Goal: Task Accomplishment & Management: Complete application form

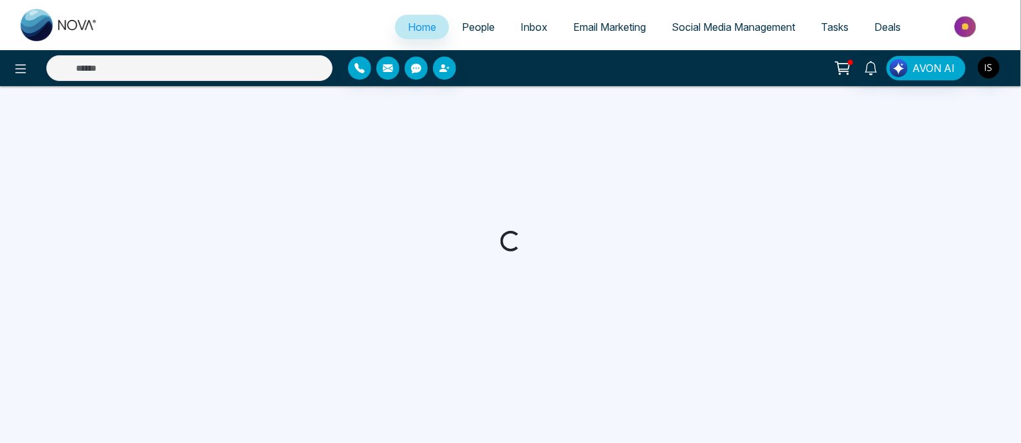
select select "*"
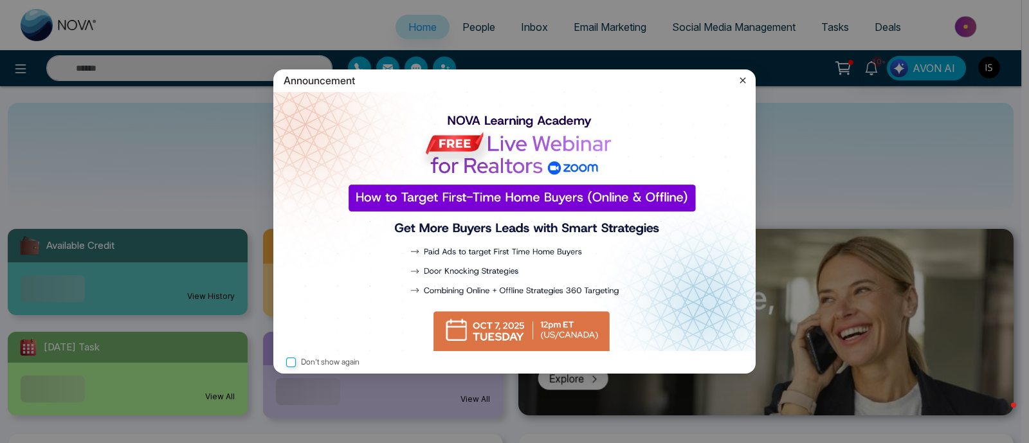
drag, startPoint x: 742, startPoint y: 83, endPoint x: 735, endPoint y: 82, distance: 7.1
click at [742, 83] on icon at bounding box center [742, 80] width 13 height 13
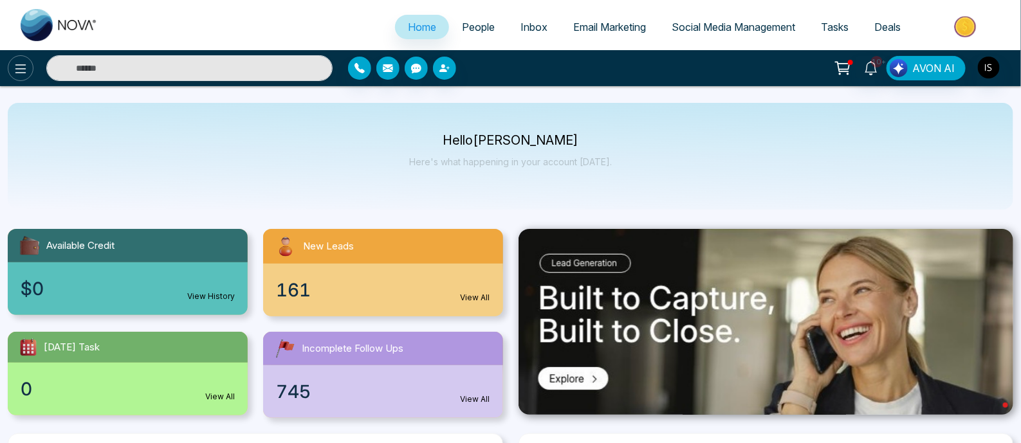
click at [25, 76] on button at bounding box center [21, 68] width 26 height 26
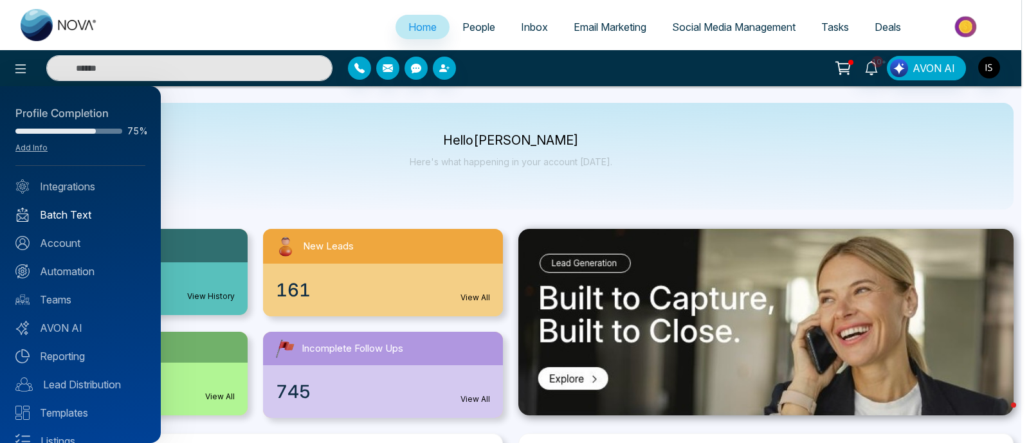
click at [58, 210] on link "Batch Text" at bounding box center [80, 214] width 130 height 15
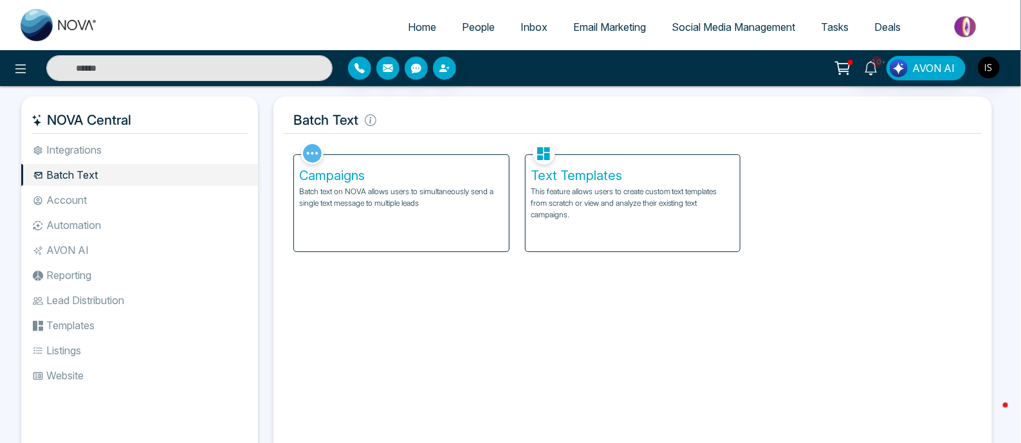
click at [443, 213] on div "Campaigns Batch text on NOVA allows users to simultaneously send a single text …" at bounding box center [401, 203] width 215 height 96
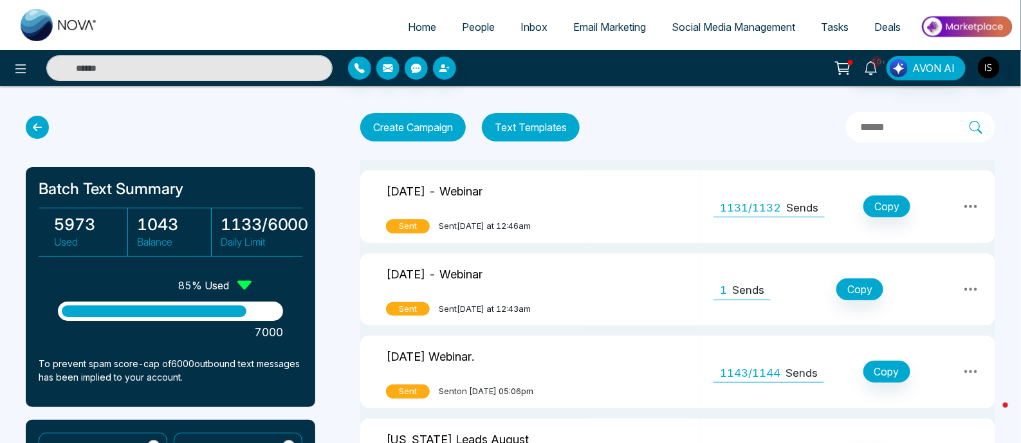
click at [485, 24] on span "People" at bounding box center [478, 27] width 33 height 13
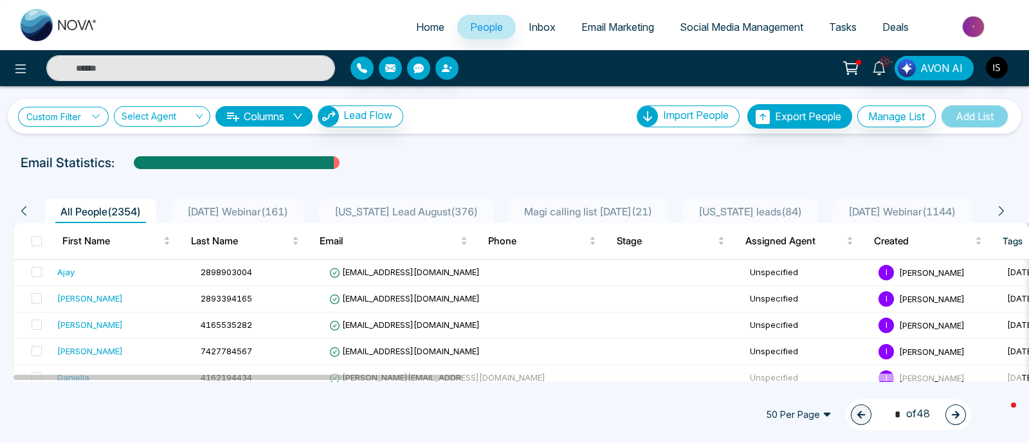
click at [87, 117] on link "Custom Filter" at bounding box center [63, 117] width 91 height 20
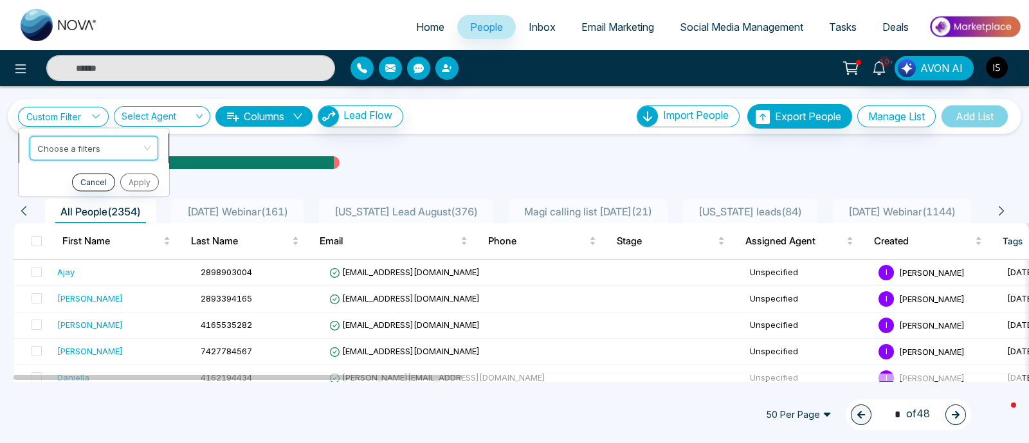
click at [94, 145] on input "search" at bounding box center [89, 145] width 104 height 19
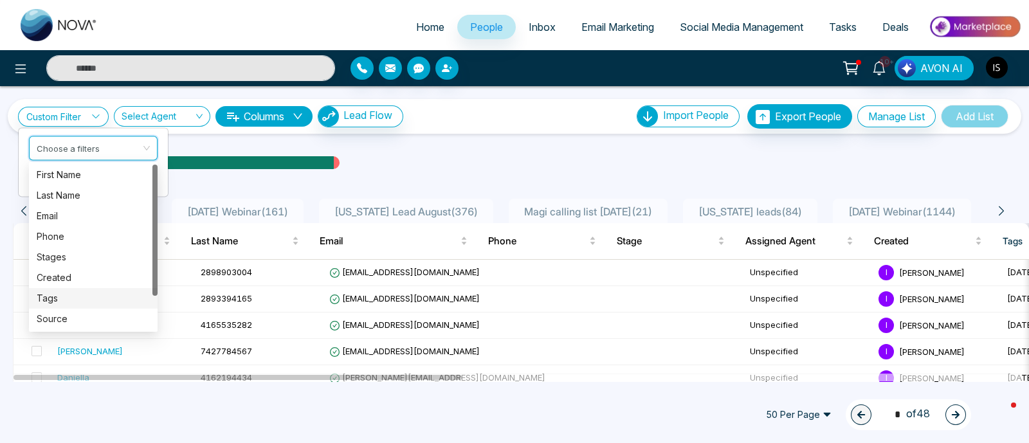
click at [53, 296] on div "Tags" at bounding box center [93, 298] width 113 height 14
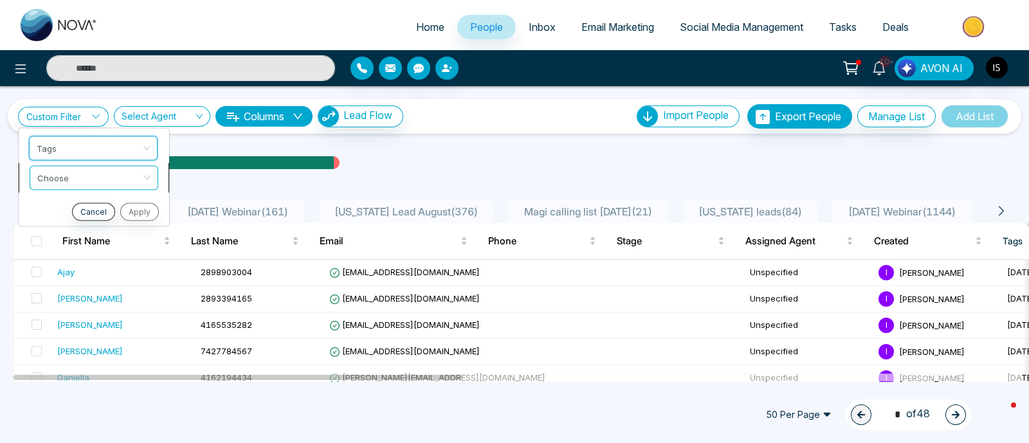
click at [120, 177] on input "search" at bounding box center [89, 175] width 104 height 19
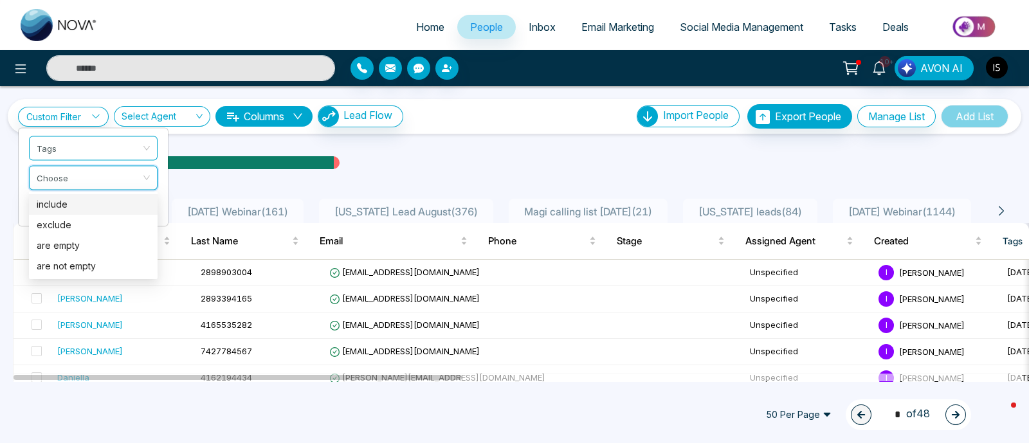
click at [85, 206] on div "include" at bounding box center [93, 204] width 113 height 14
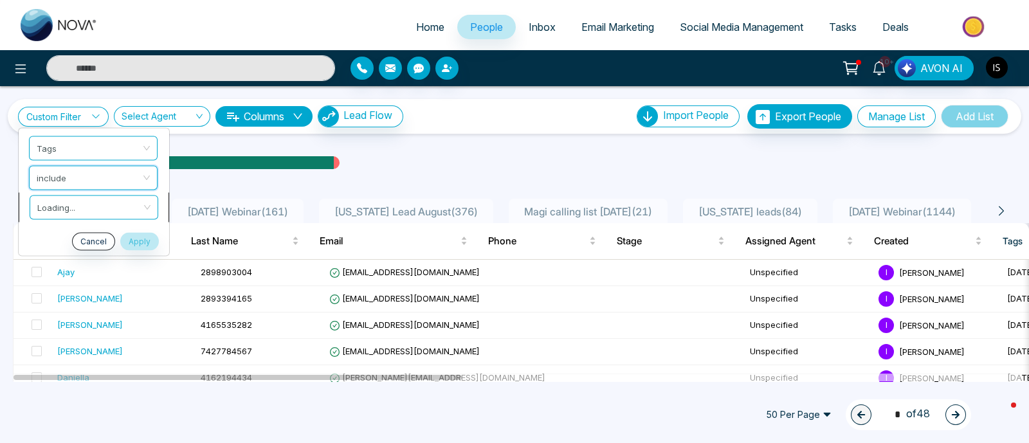
click at [83, 204] on input "search" at bounding box center [89, 204] width 104 height 19
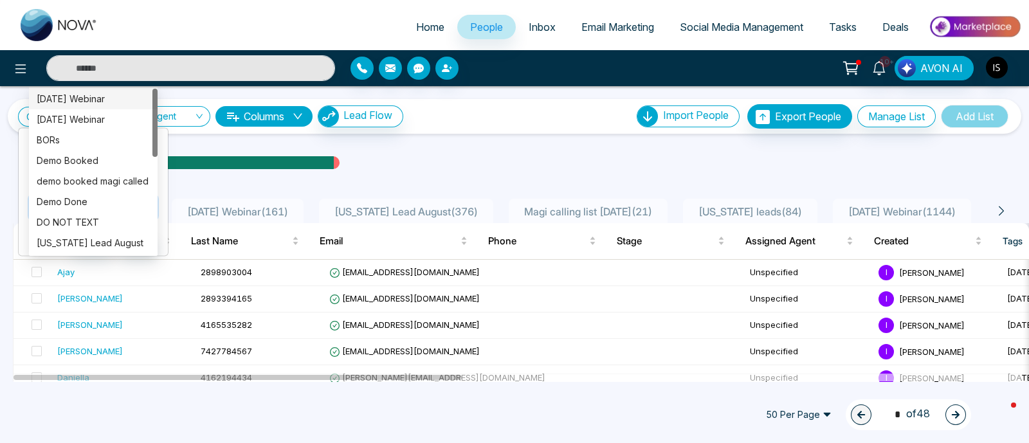
click at [111, 98] on div "[DATE] Webinar" at bounding box center [93, 99] width 113 height 14
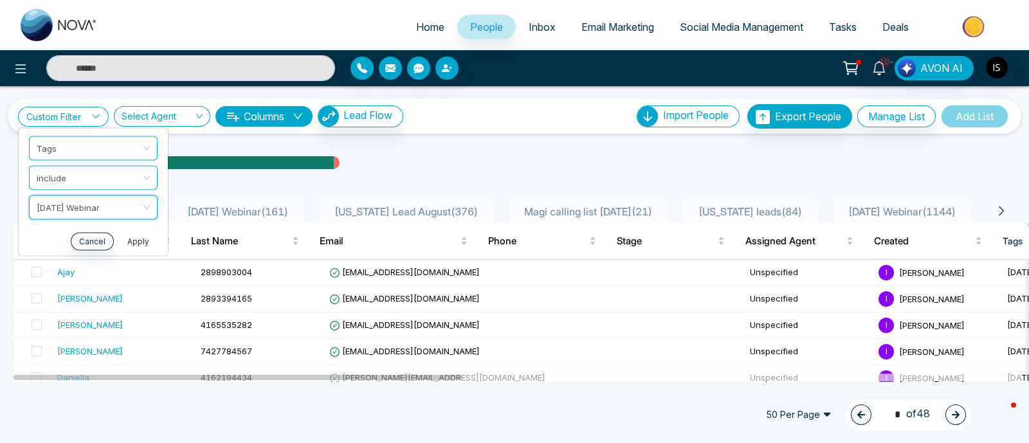
click at [149, 240] on button "Apply" at bounding box center [138, 241] width 39 height 18
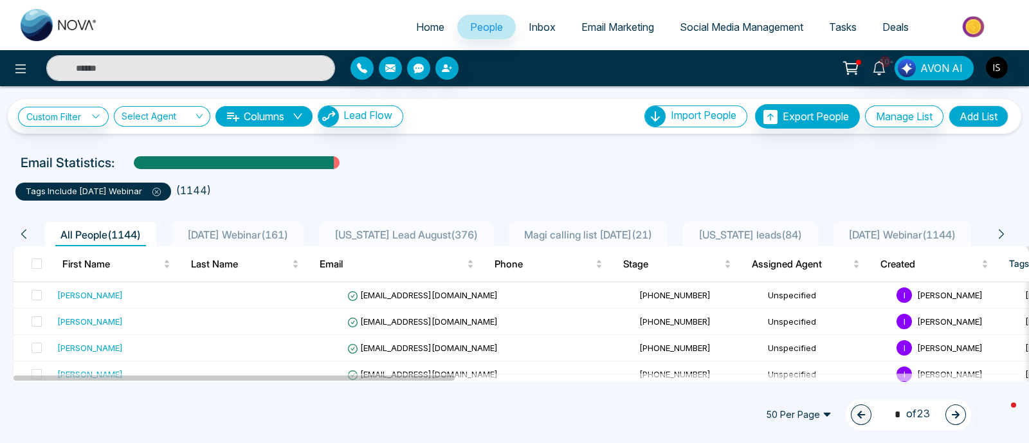
drag, startPoint x: 37, startPoint y: 260, endPoint x: 50, endPoint y: 260, distance: 12.9
click at [37, 260] on span at bounding box center [37, 264] width 10 height 10
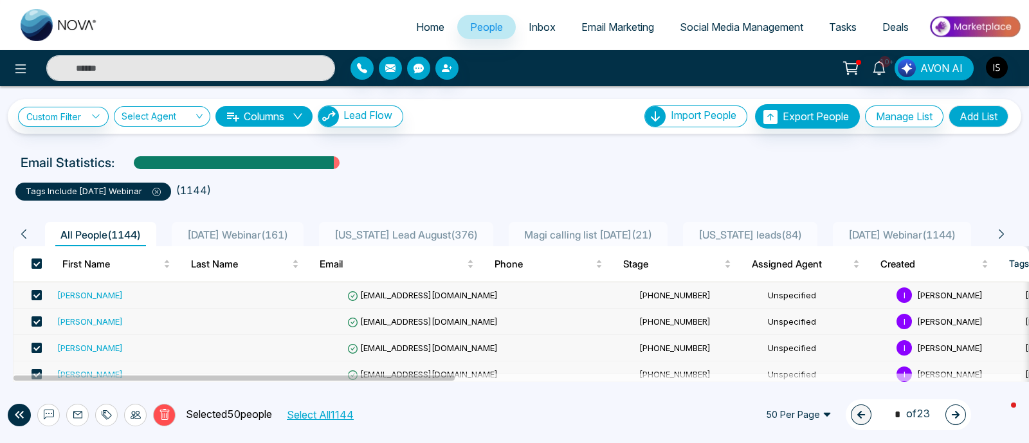
click at [341, 413] on button "Select All 1144" at bounding box center [320, 414] width 76 height 17
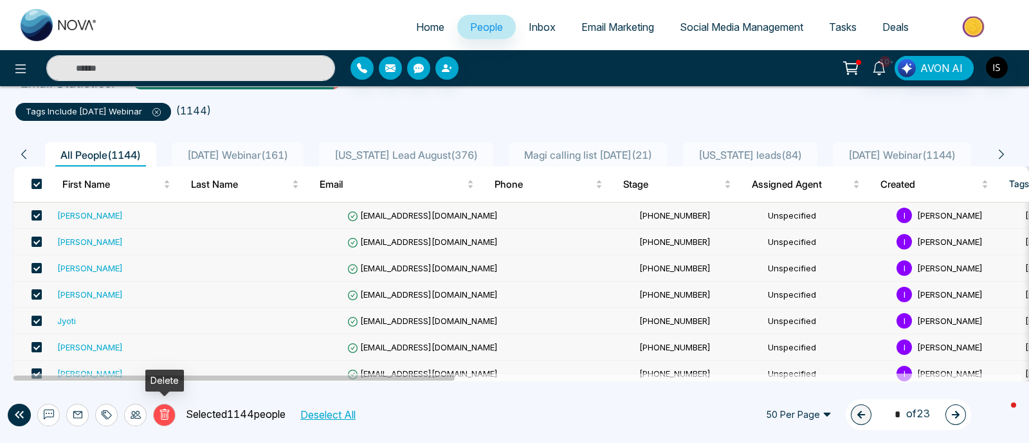
click at [167, 420] on icon at bounding box center [165, 415] width 12 height 12
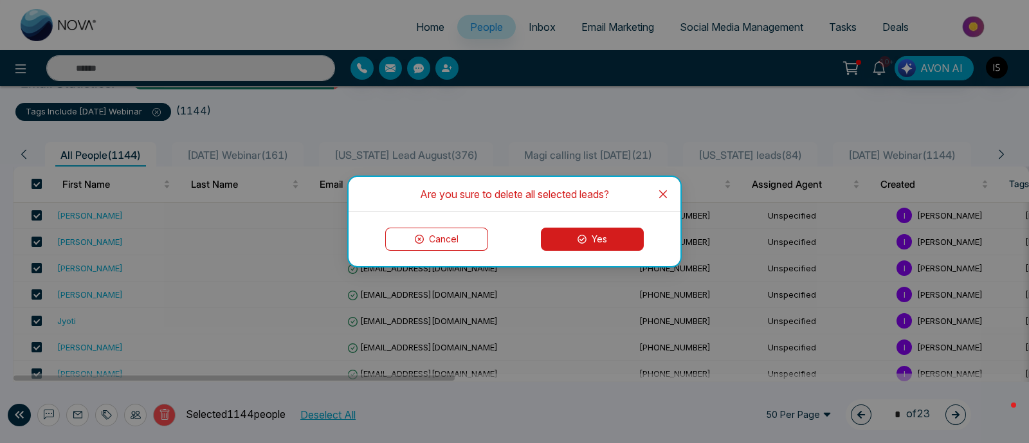
click at [592, 244] on button "Yes" at bounding box center [592, 239] width 103 height 23
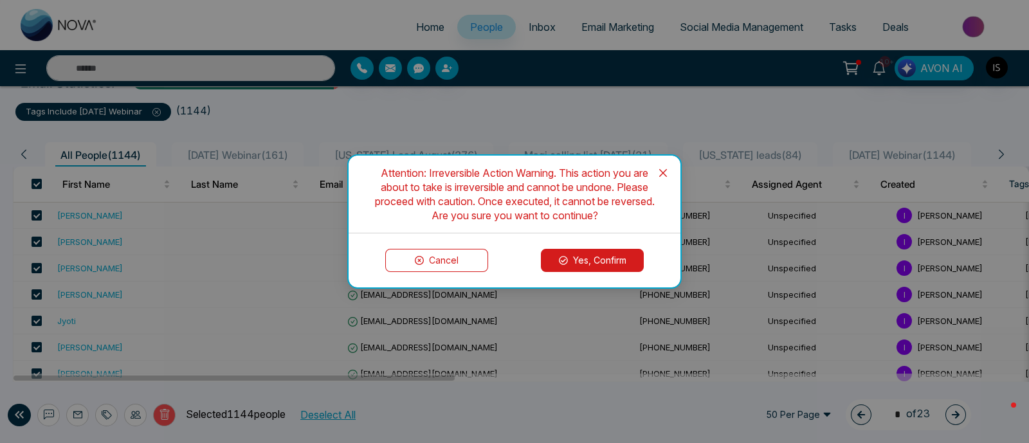
click at [575, 255] on button "Yes, Confirm" at bounding box center [592, 260] width 103 height 23
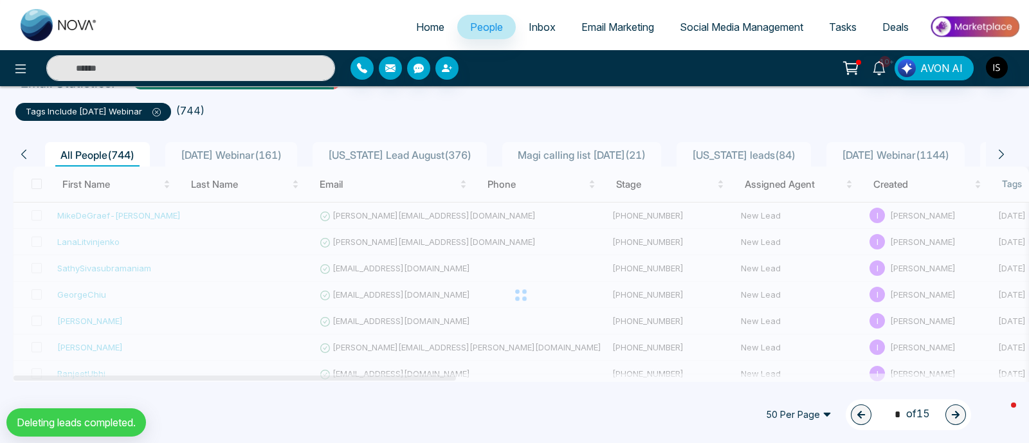
scroll to position [6, 0]
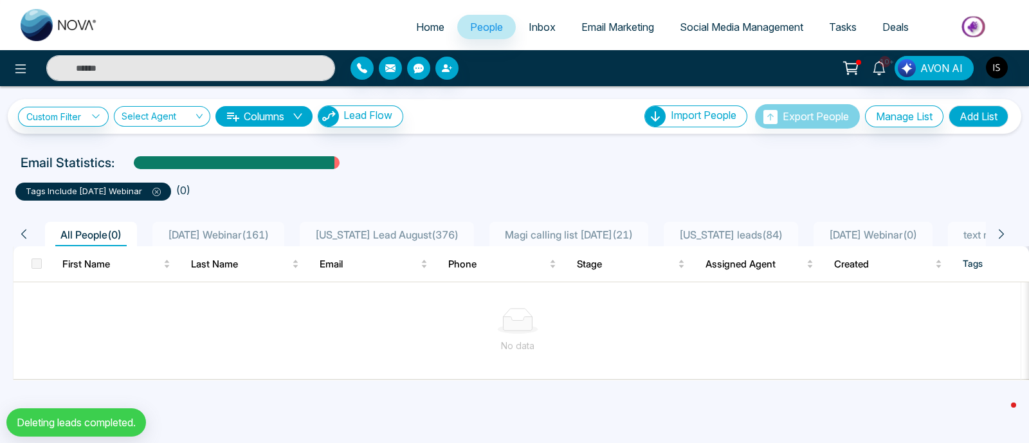
click at [161, 188] on icon at bounding box center [156, 192] width 8 height 8
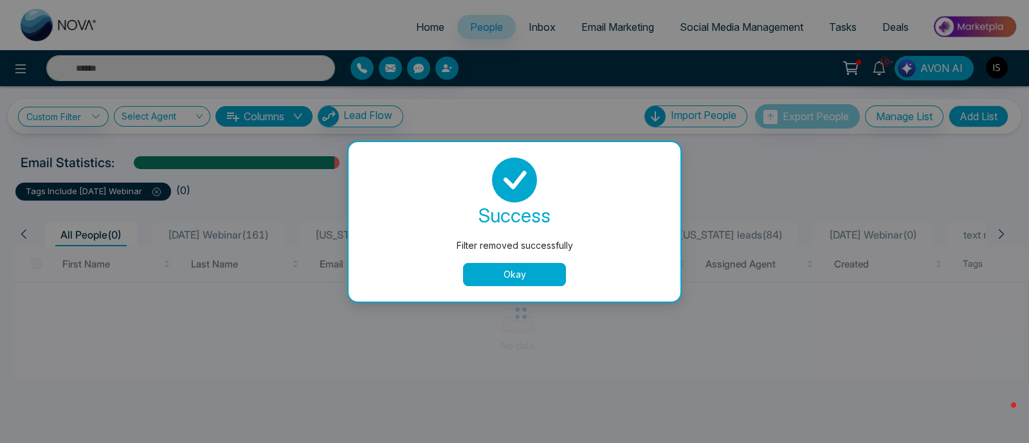
click at [513, 275] on button "Okay" at bounding box center [514, 274] width 103 height 23
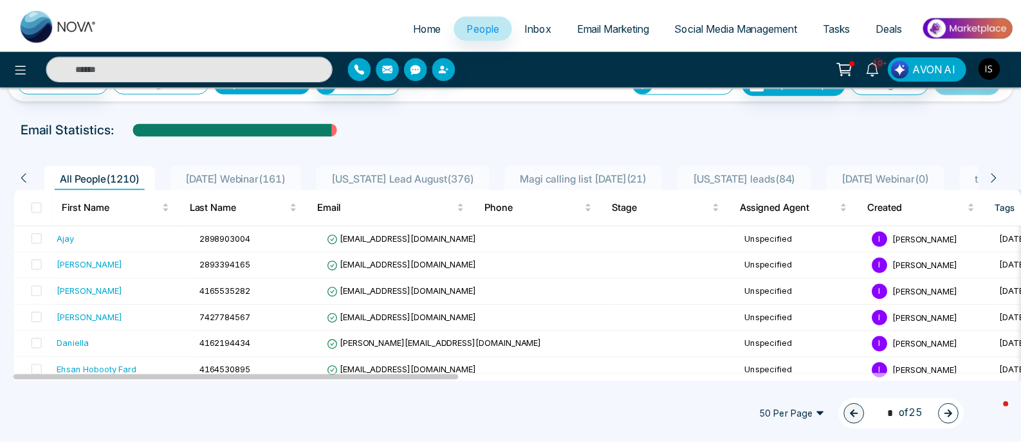
scroll to position [0, 0]
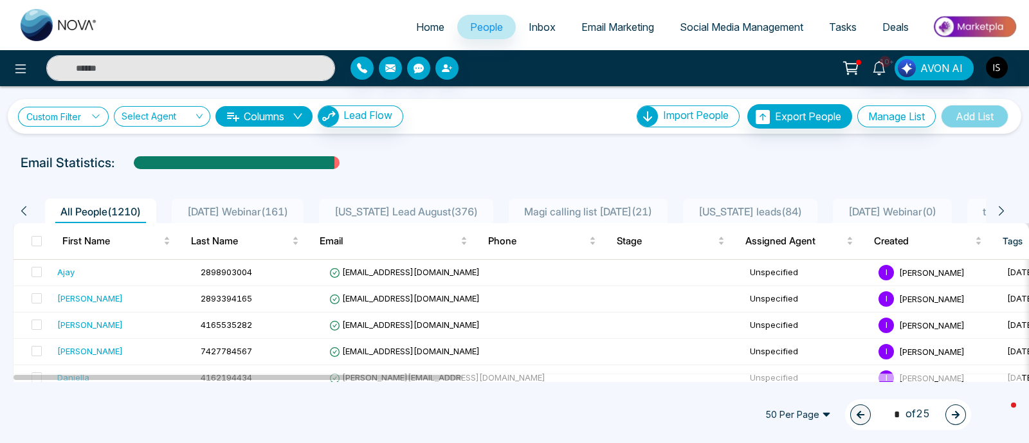
click at [80, 116] on link "Custom Filter" at bounding box center [63, 117] width 91 height 20
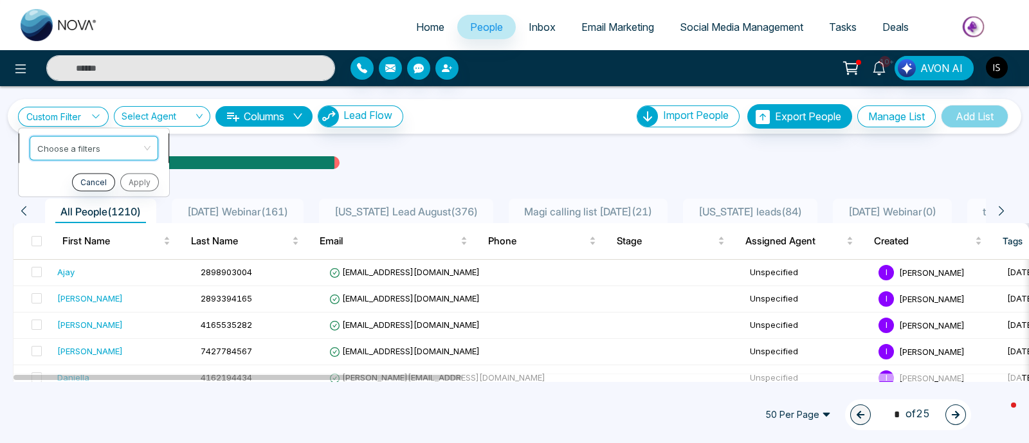
click at [71, 146] on input "search" at bounding box center [89, 145] width 104 height 19
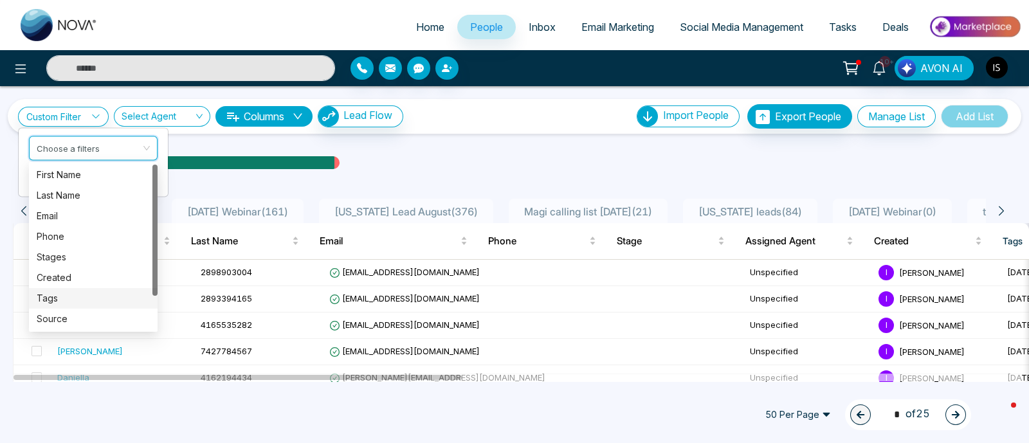
click at [44, 295] on div "Tags" at bounding box center [93, 298] width 113 height 14
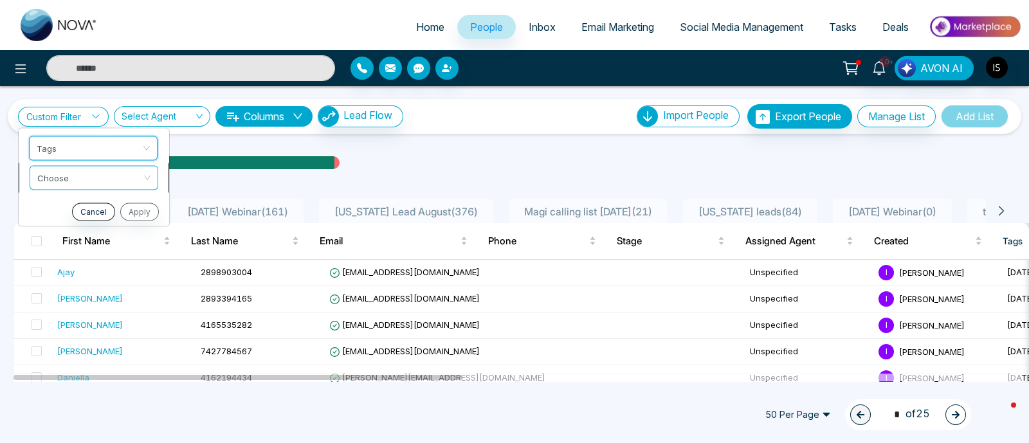
click at [68, 178] on input "search" at bounding box center [89, 175] width 104 height 19
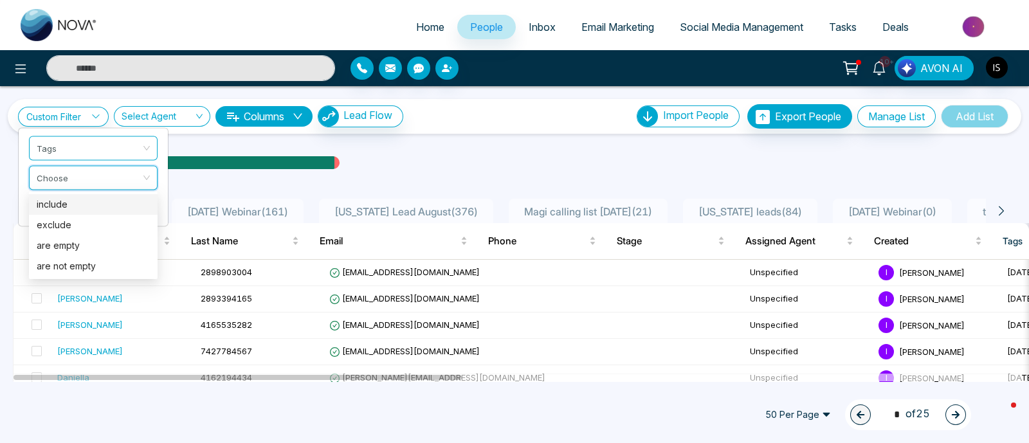
click at [58, 204] on div "include" at bounding box center [93, 204] width 113 height 14
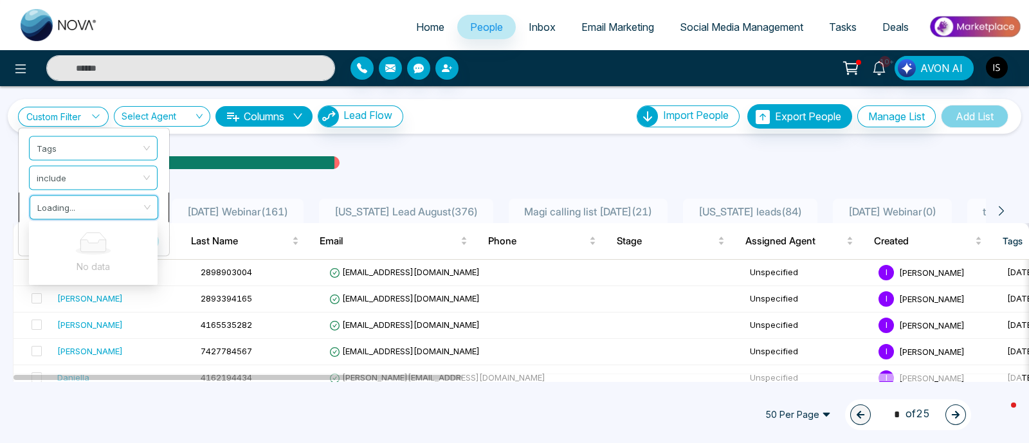
click at [62, 209] on input "search" at bounding box center [89, 204] width 104 height 19
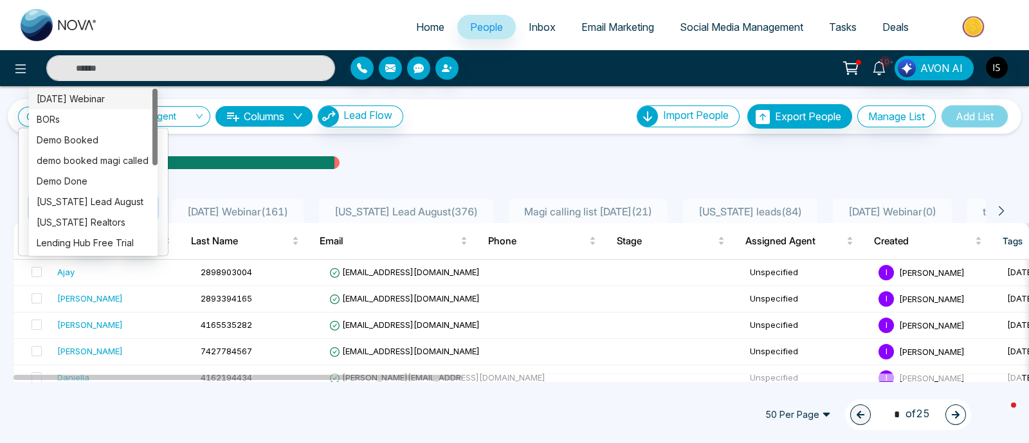
click at [91, 100] on div "[DATE] Webinar" at bounding box center [93, 99] width 113 height 14
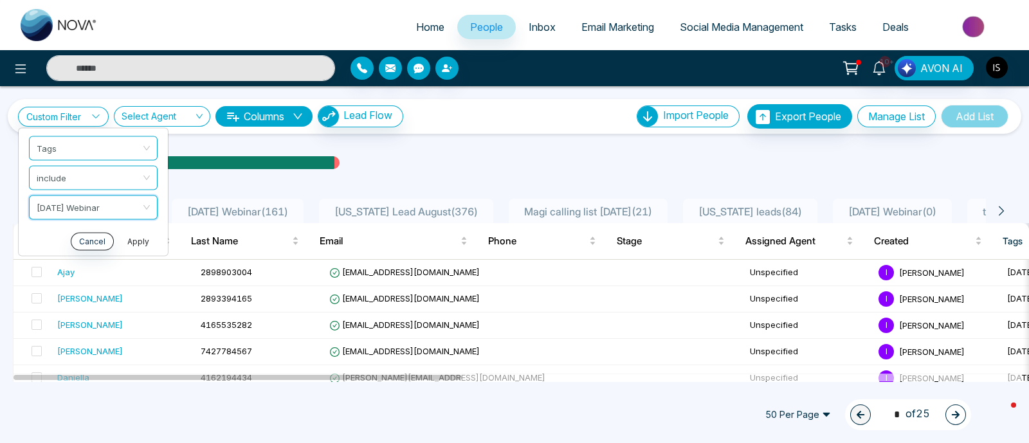
click at [138, 244] on button "Apply" at bounding box center [138, 241] width 39 height 18
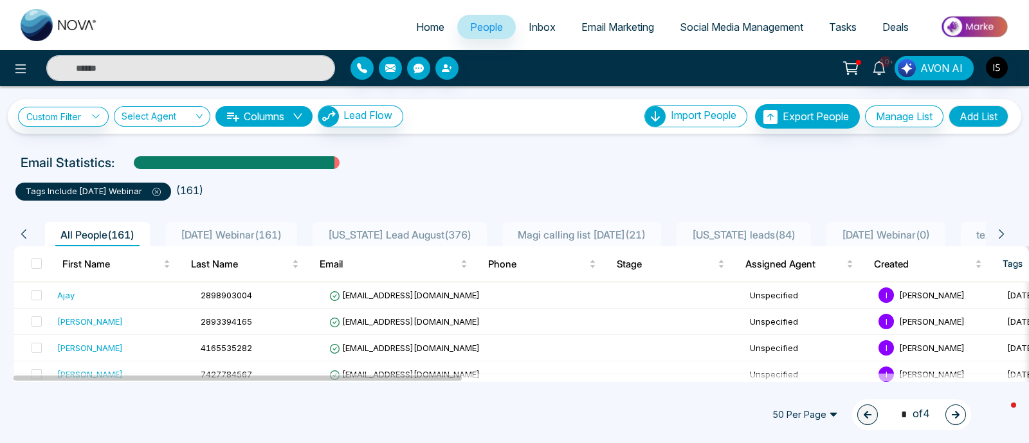
click at [39, 262] on span at bounding box center [37, 264] width 10 height 10
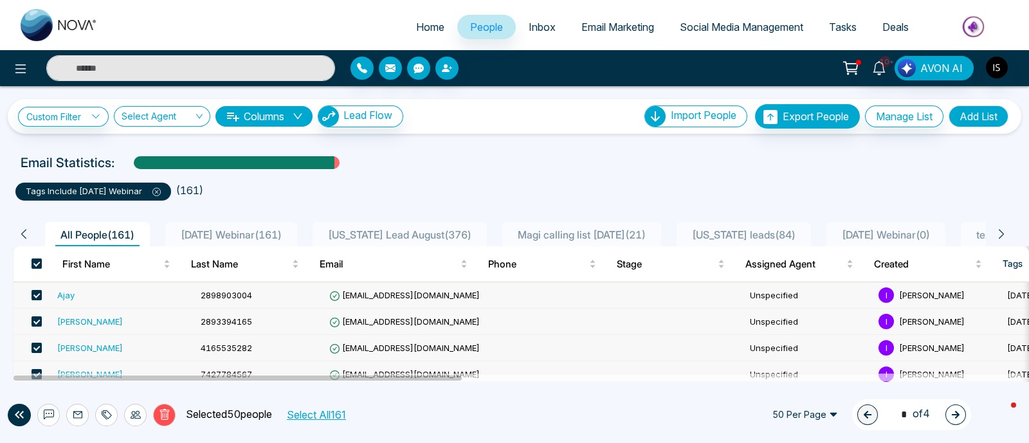
click at [318, 415] on button "Select All 161" at bounding box center [316, 414] width 68 height 17
click at [162, 415] on icon at bounding box center [164, 415] width 5 height 5
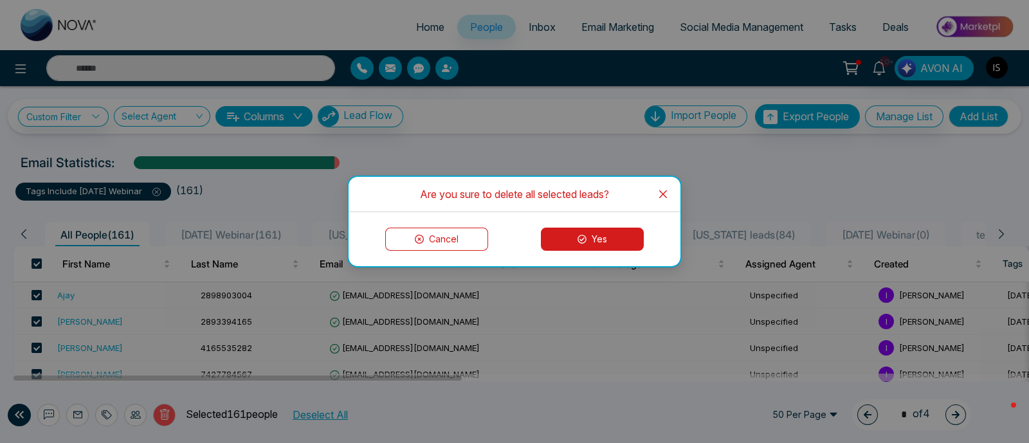
click at [588, 237] on button "Yes" at bounding box center [592, 239] width 103 height 23
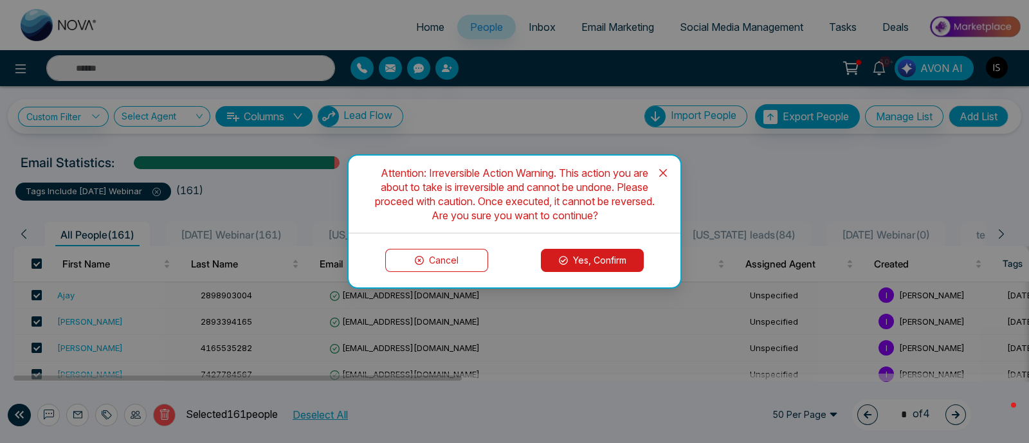
click at [576, 255] on button "Yes, Confirm" at bounding box center [592, 260] width 103 height 23
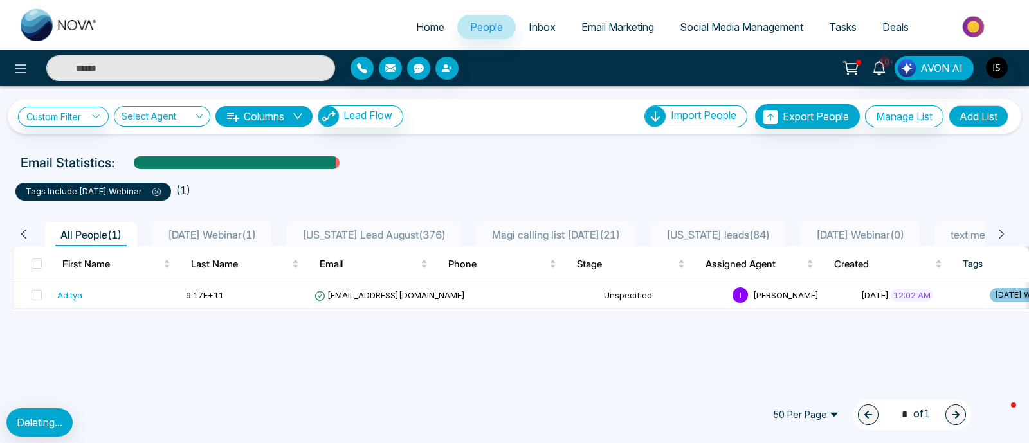
click at [157, 194] on icon at bounding box center [156, 192] width 8 height 8
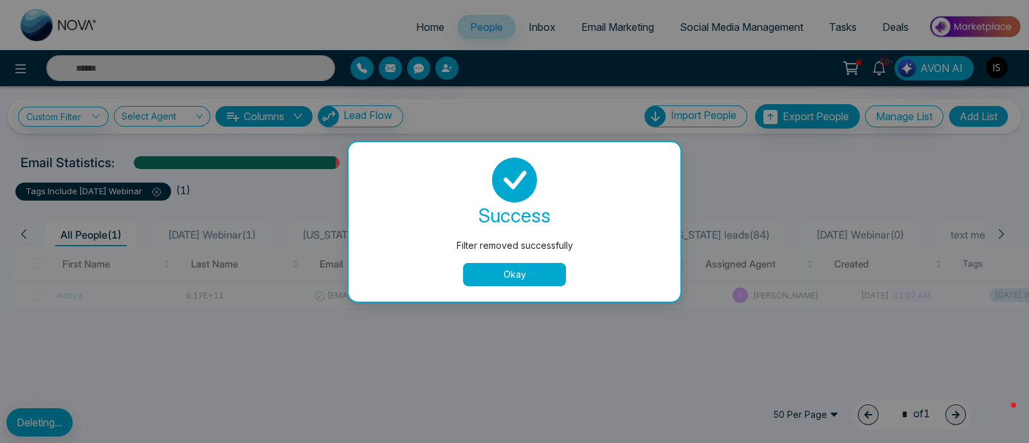
click at [479, 281] on button "Okay" at bounding box center [514, 274] width 103 height 23
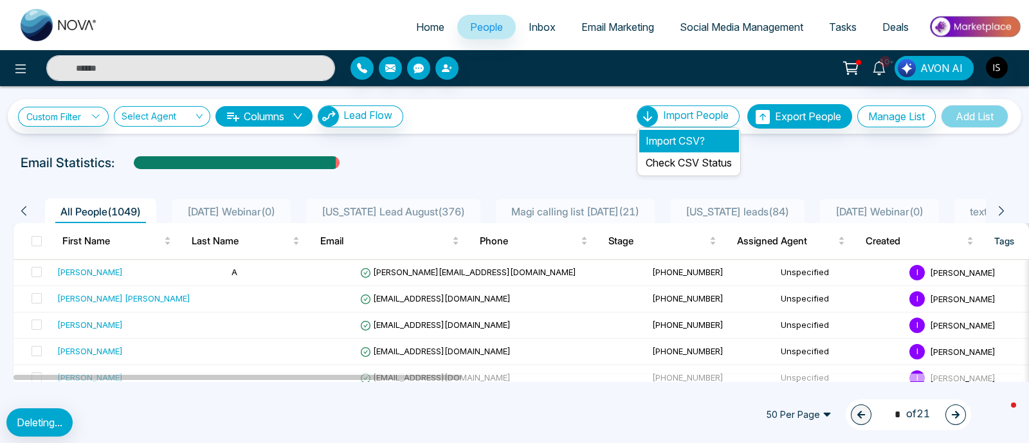
click at [669, 140] on li "Import CSV?" at bounding box center [688, 141] width 99 height 22
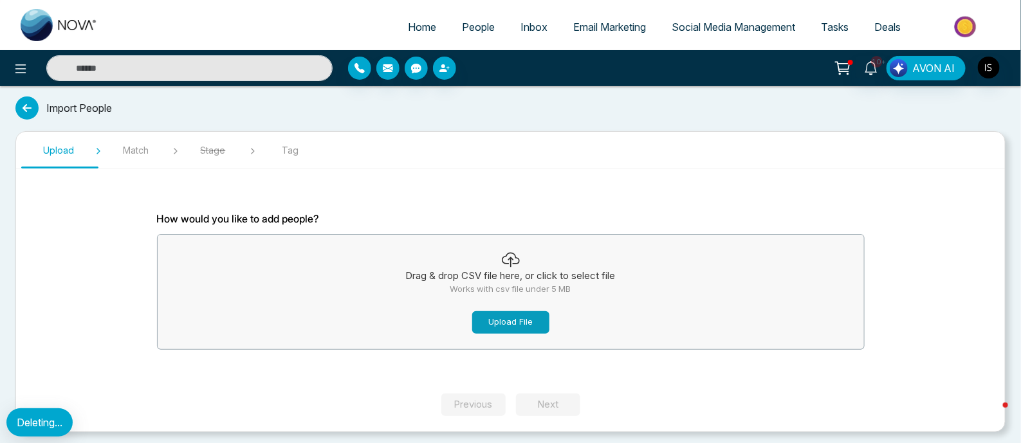
click at [513, 323] on button "Upload File" at bounding box center [510, 322] width 77 height 23
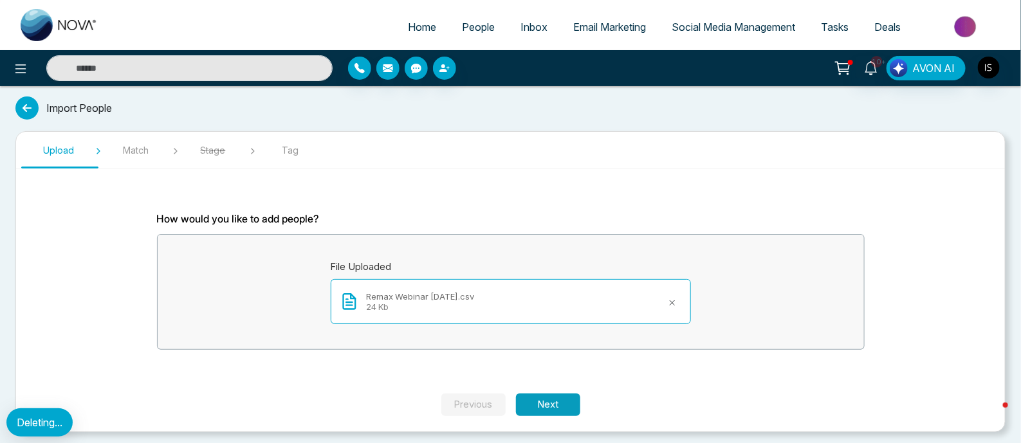
click at [562, 403] on button "Next" at bounding box center [548, 405] width 64 height 23
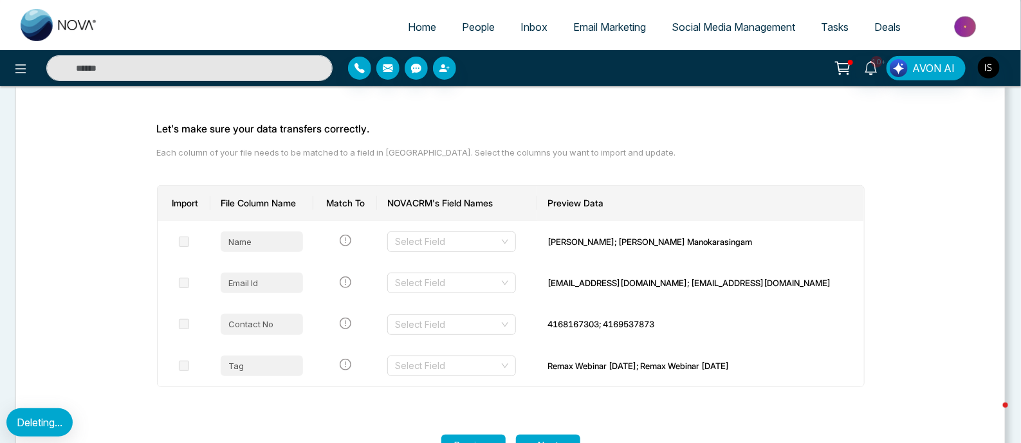
scroll to position [134, 0]
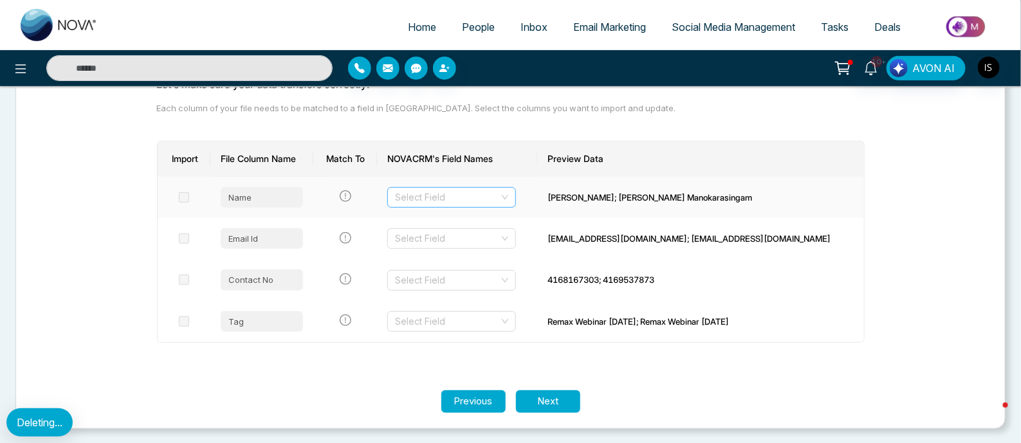
drag, startPoint x: 554, startPoint y: 201, endPoint x: 523, endPoint y: 198, distance: 31.0
click at [537, 201] on td "Select Field" at bounding box center [457, 197] width 160 height 41
click at [499, 197] on input "search" at bounding box center [447, 197] width 104 height 19
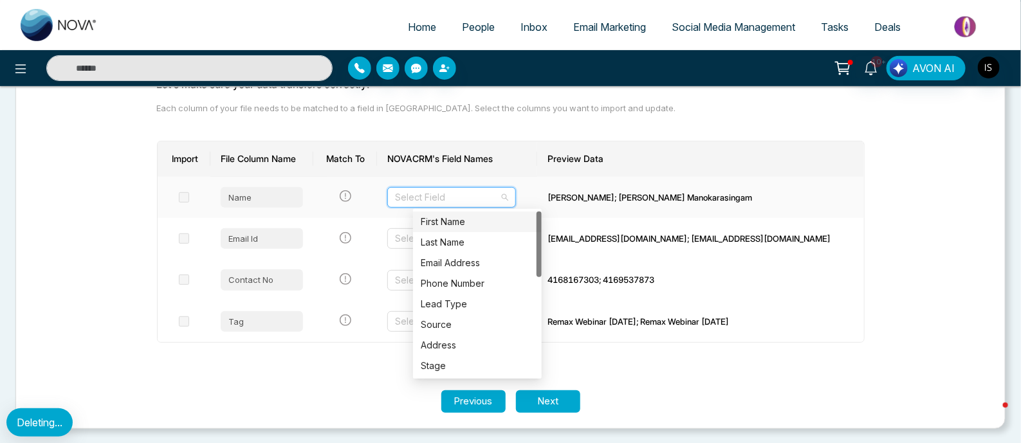
click at [485, 219] on div "First Name" at bounding box center [477, 222] width 113 height 14
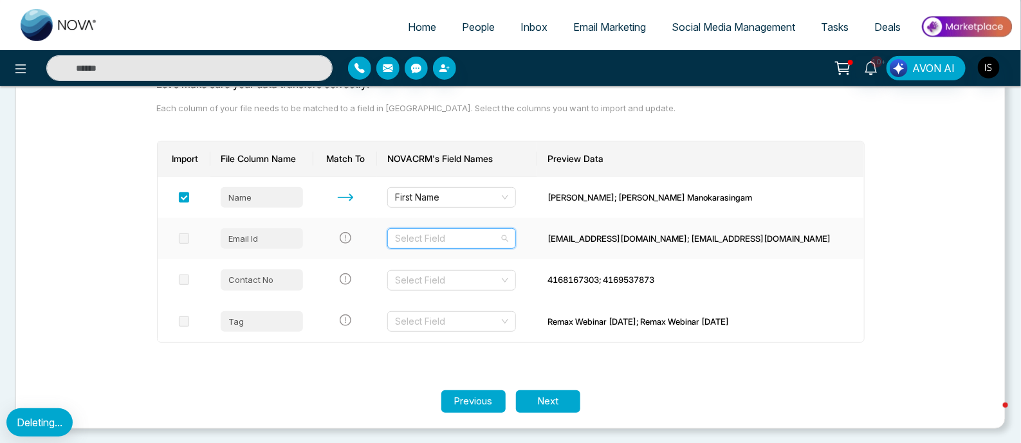
click at [482, 233] on input "search" at bounding box center [447, 238] width 104 height 19
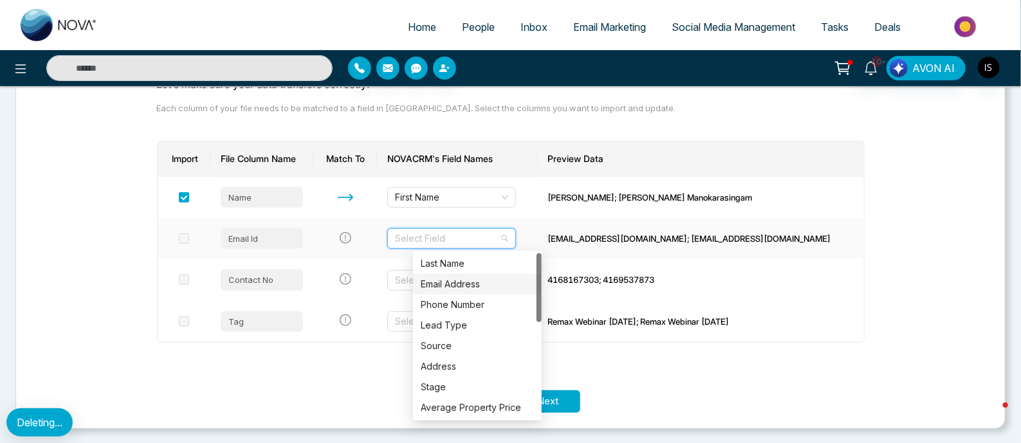
click at [467, 278] on div "Email Address" at bounding box center [477, 284] width 113 height 14
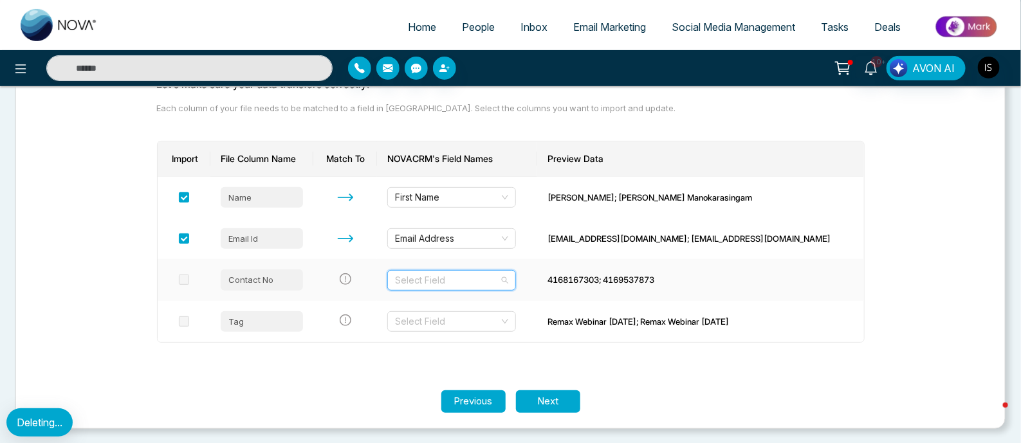
click at [465, 287] on input "search" at bounding box center [447, 280] width 104 height 19
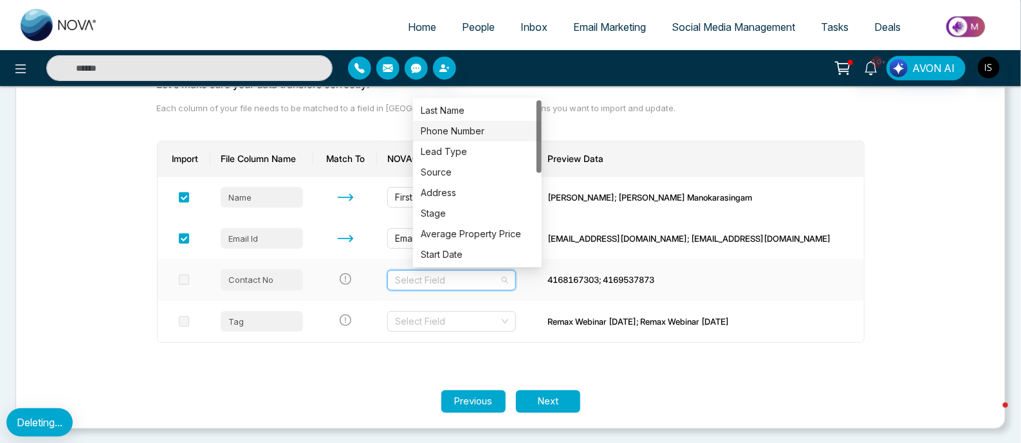
click at [459, 129] on div "Phone Number" at bounding box center [477, 131] width 113 height 14
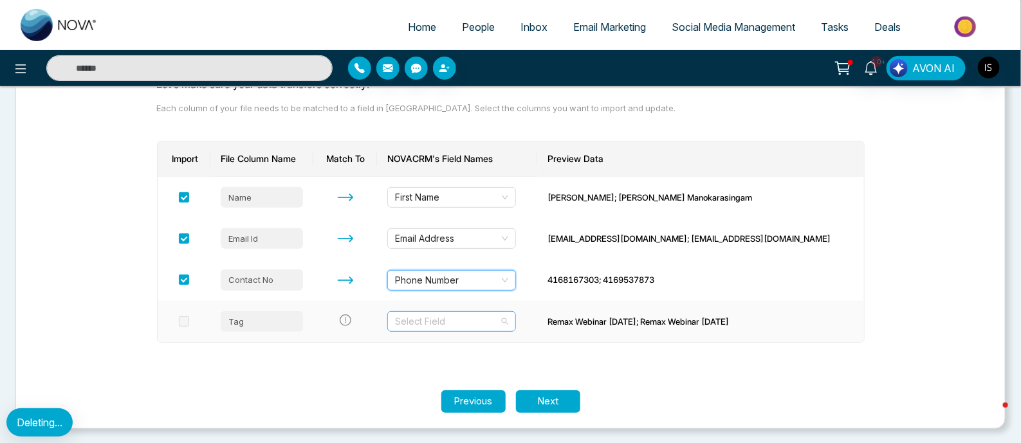
click at [474, 320] on input "search" at bounding box center [447, 321] width 104 height 19
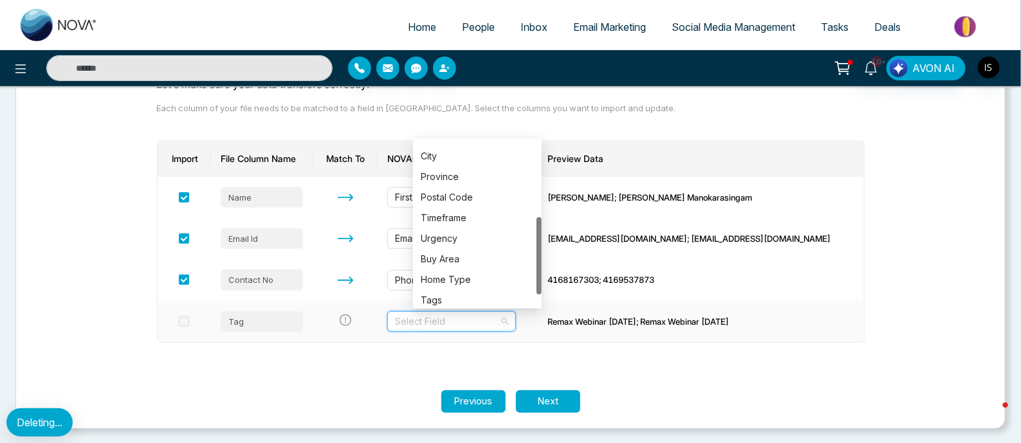
scroll to position [185, 0]
click at [453, 273] on div "Tags" at bounding box center [477, 275] width 113 height 14
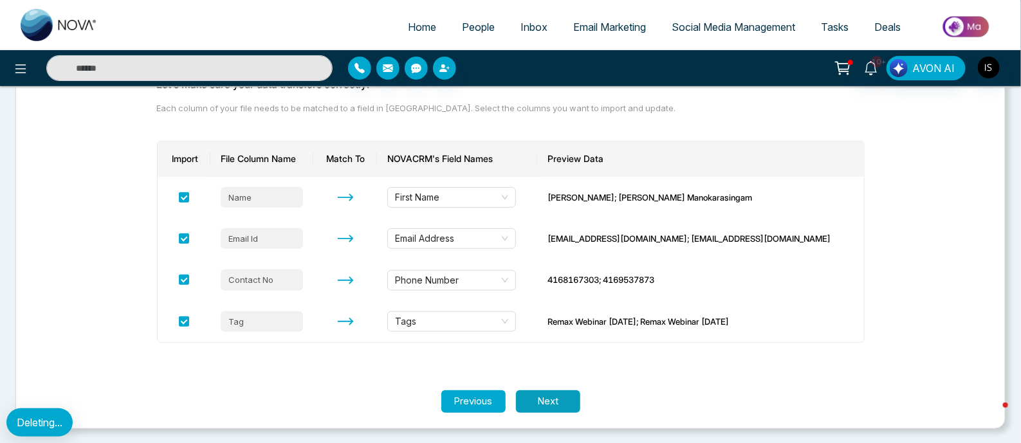
click at [553, 393] on button "Next" at bounding box center [548, 401] width 64 height 23
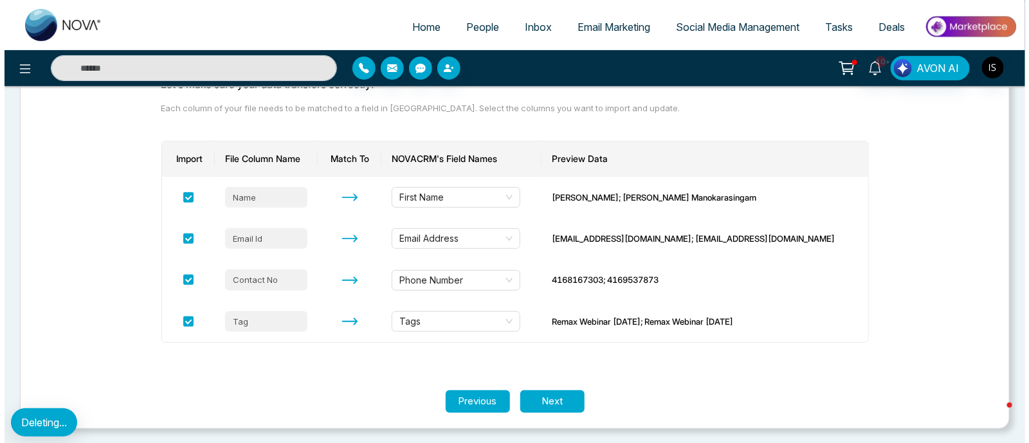
scroll to position [0, 0]
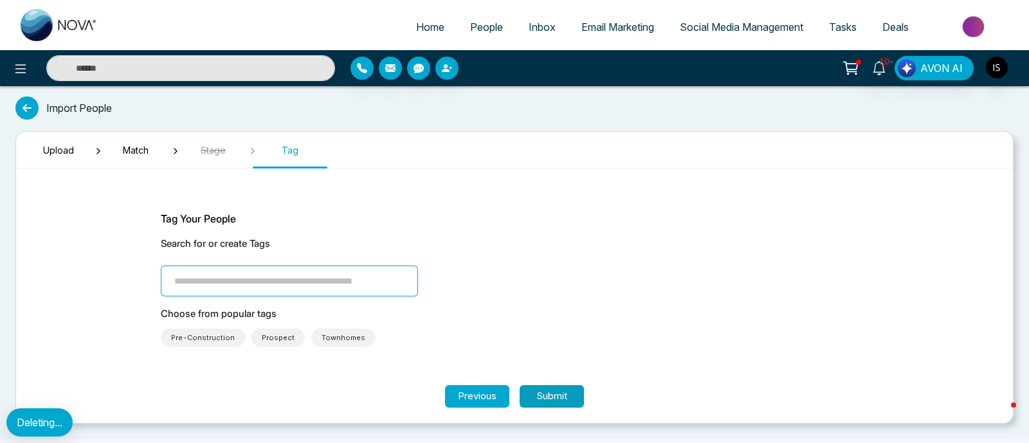
click at [548, 397] on button "Submit" at bounding box center [552, 396] width 64 height 23
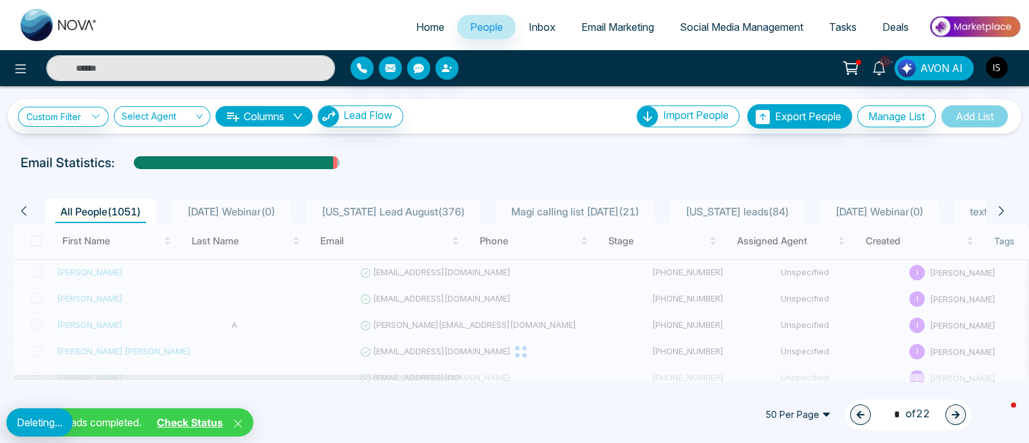
click at [203, 424] on link "Check Status" at bounding box center [190, 422] width 76 height 13
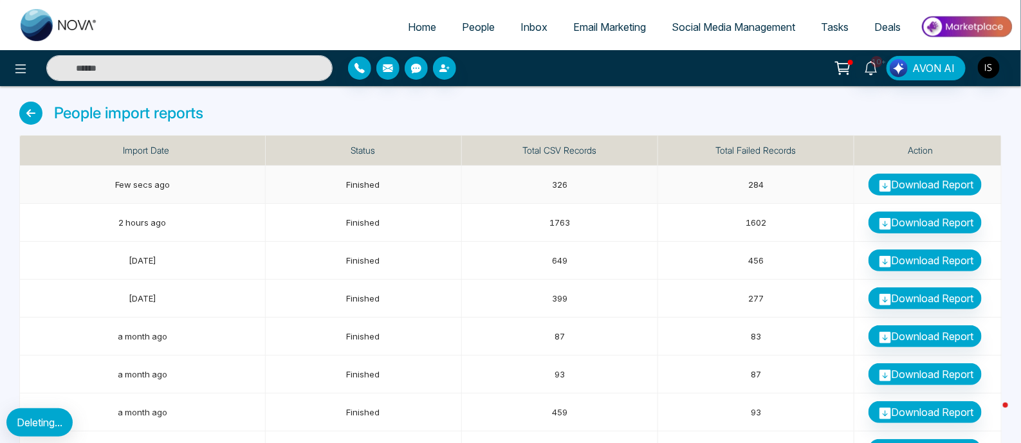
click at [930, 180] on link "Download Report" at bounding box center [924, 185] width 113 height 22
click at [475, 24] on span "People" at bounding box center [478, 27] width 33 height 13
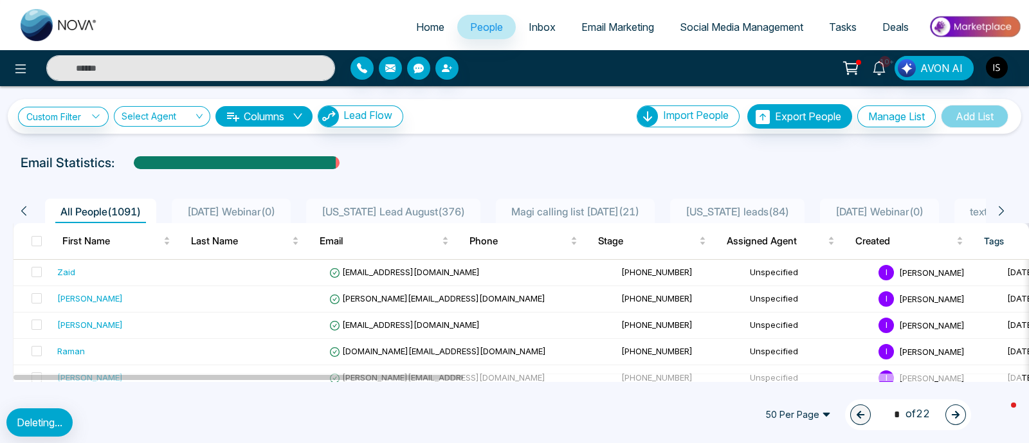
click at [1002, 210] on icon at bounding box center [1001, 211] width 12 height 12
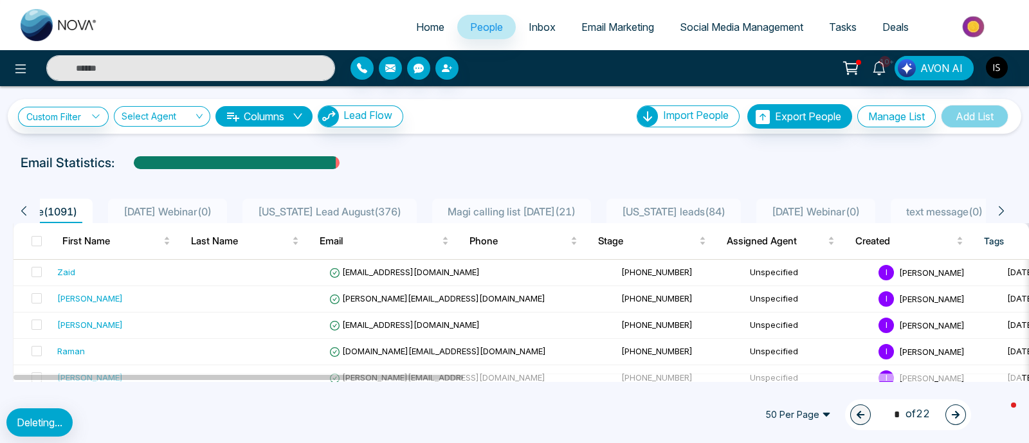
click at [1002, 210] on icon at bounding box center [1001, 211] width 12 height 12
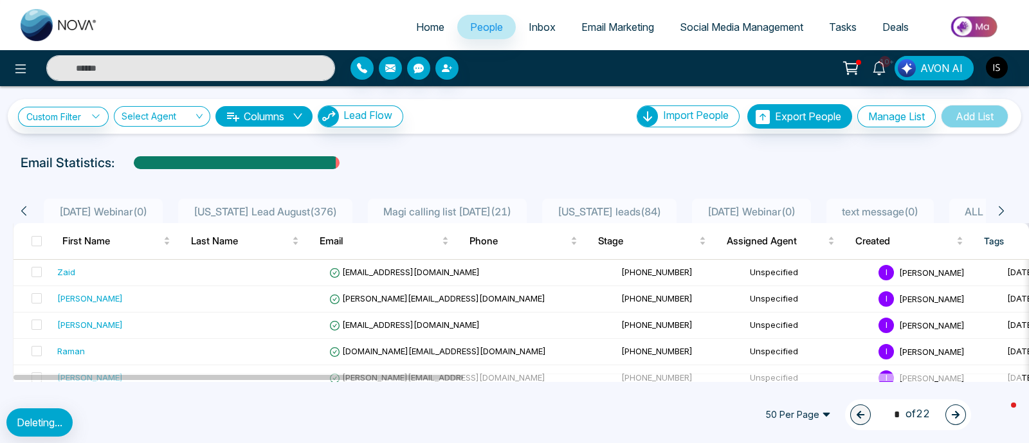
scroll to position [0, 128]
click at [1002, 209] on icon at bounding box center [1001, 211] width 5 height 10
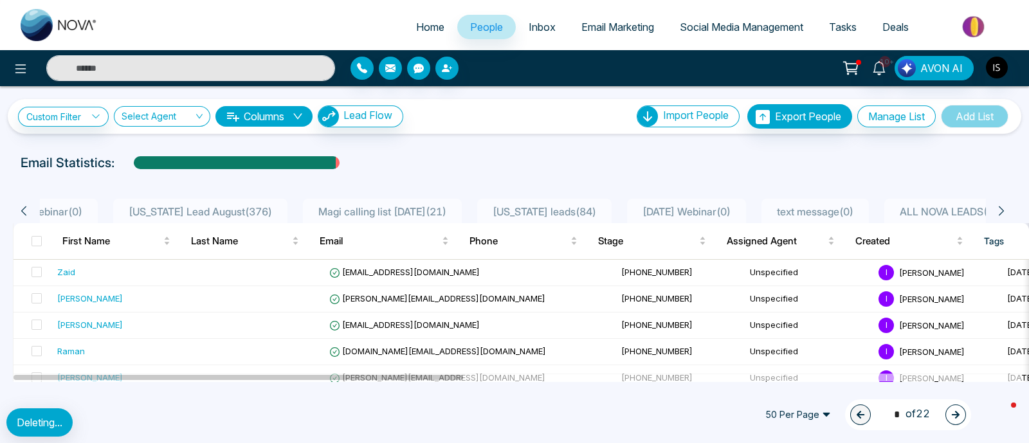
click at [1002, 209] on icon at bounding box center [1001, 211] width 5 height 10
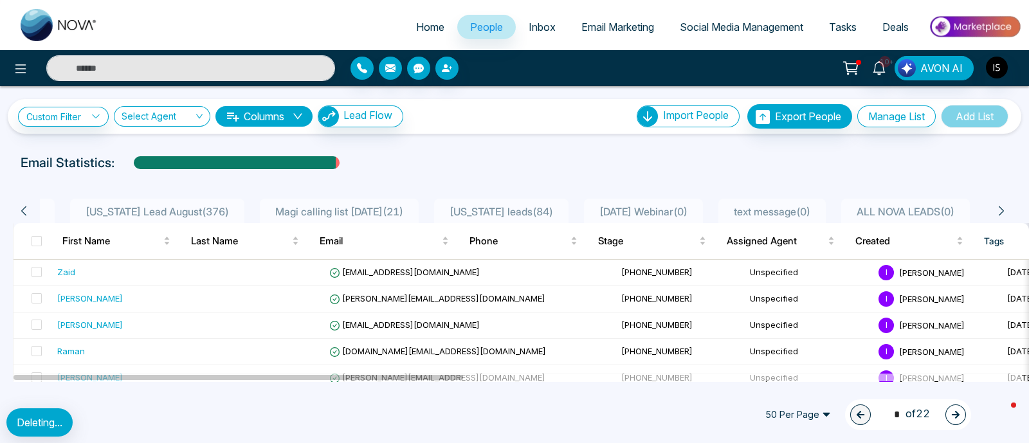
click at [1002, 209] on icon at bounding box center [1001, 211] width 5 height 10
click at [21, 210] on icon at bounding box center [24, 211] width 12 height 12
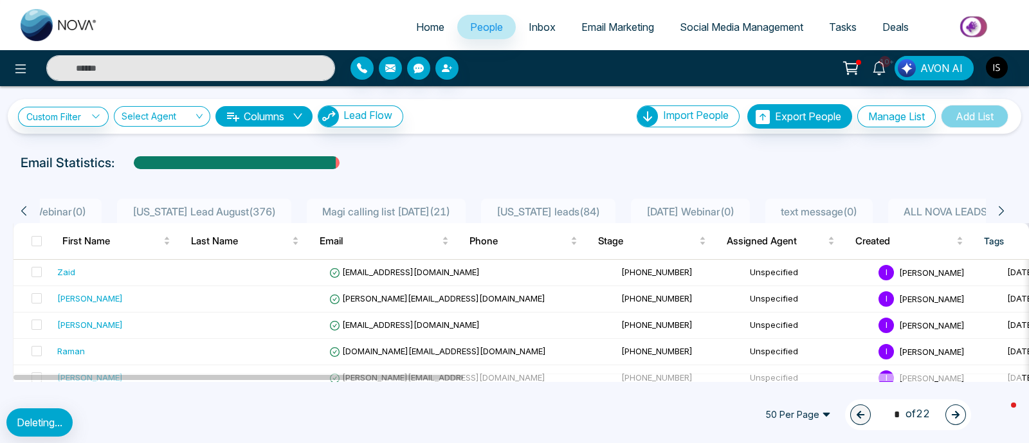
click at [21, 210] on icon at bounding box center [24, 211] width 12 height 12
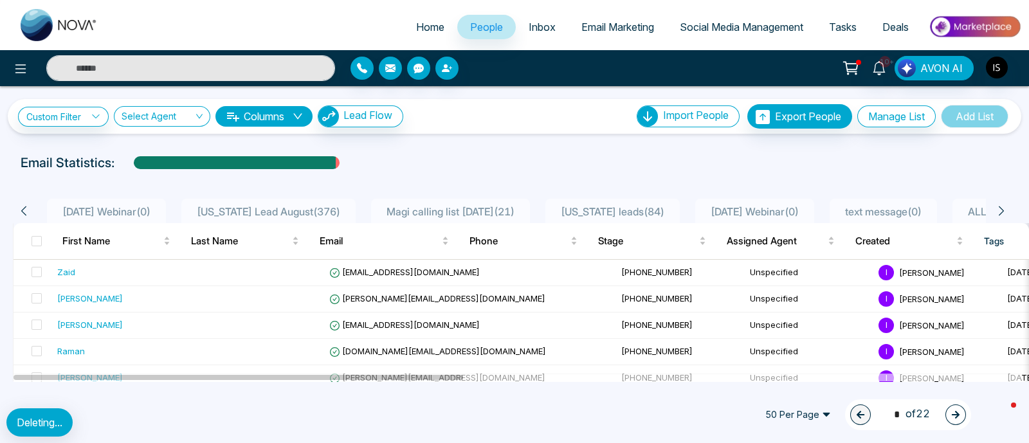
click at [21, 210] on icon at bounding box center [24, 211] width 12 height 12
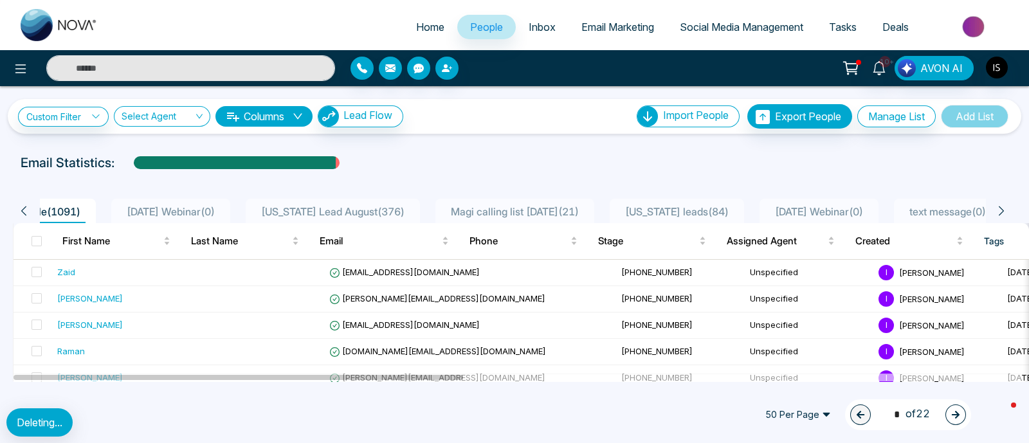
click at [21, 210] on icon at bounding box center [24, 211] width 12 height 12
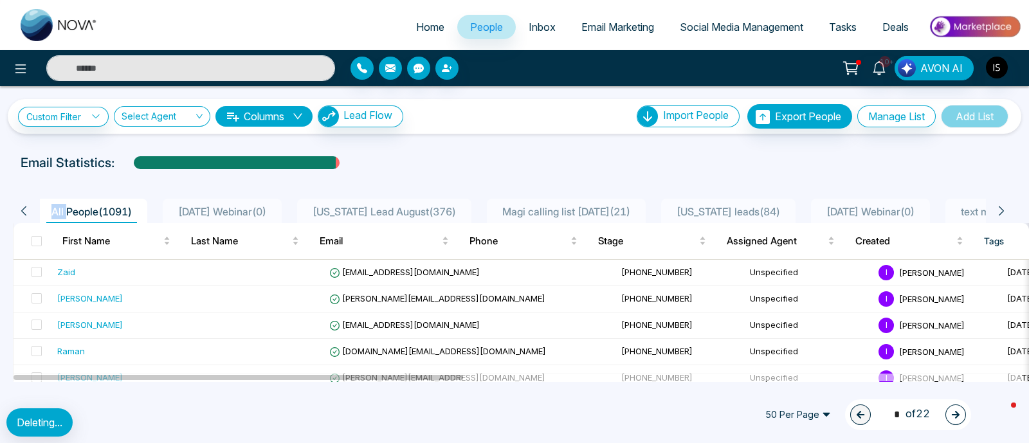
click at [21, 210] on icon at bounding box center [24, 211] width 12 height 12
click at [351, 217] on span "[US_STATE] Lead August ( 376 )" at bounding box center [393, 211] width 154 height 13
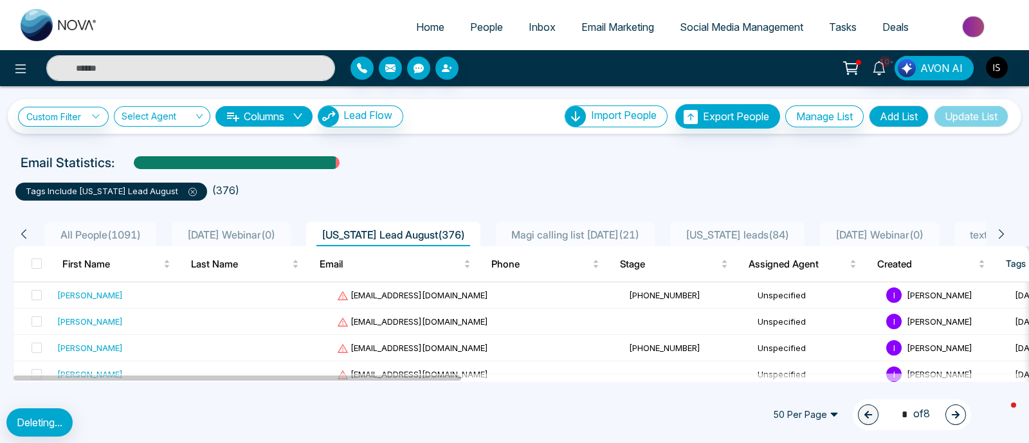
click at [576, 236] on span "Magi calling list [DATE] ( 21 )" at bounding box center [575, 234] width 138 height 13
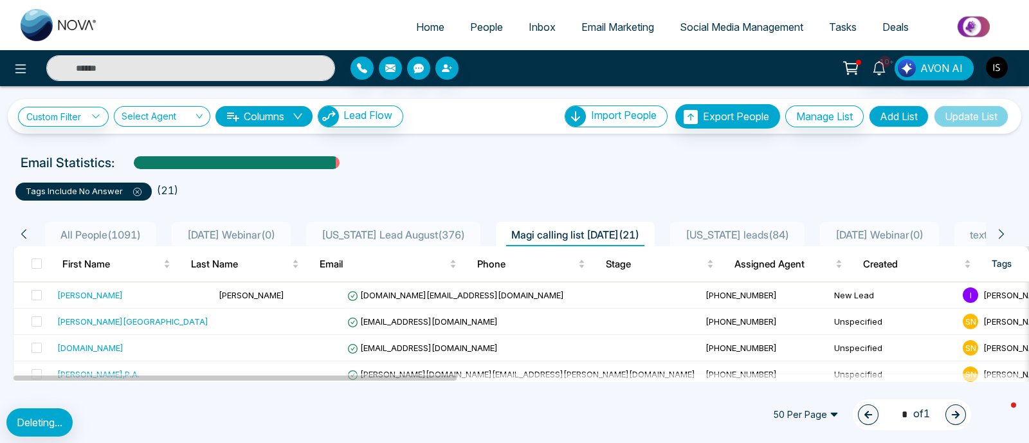
click at [754, 228] on span "[US_STATE] leads ( 84 )" at bounding box center [737, 234] width 114 height 13
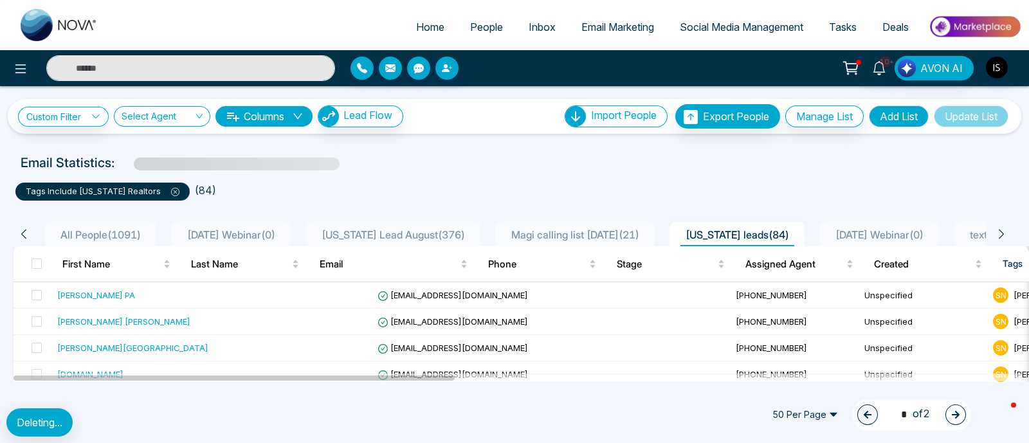
click at [911, 233] on span "[DATE] Webinar ( 0 )" at bounding box center [879, 234] width 98 height 13
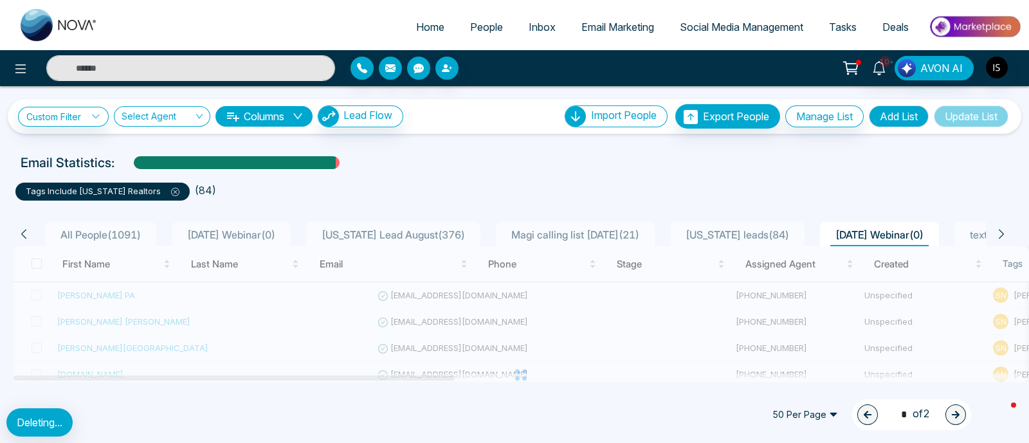
click at [1001, 233] on icon at bounding box center [1001, 234] width 12 height 12
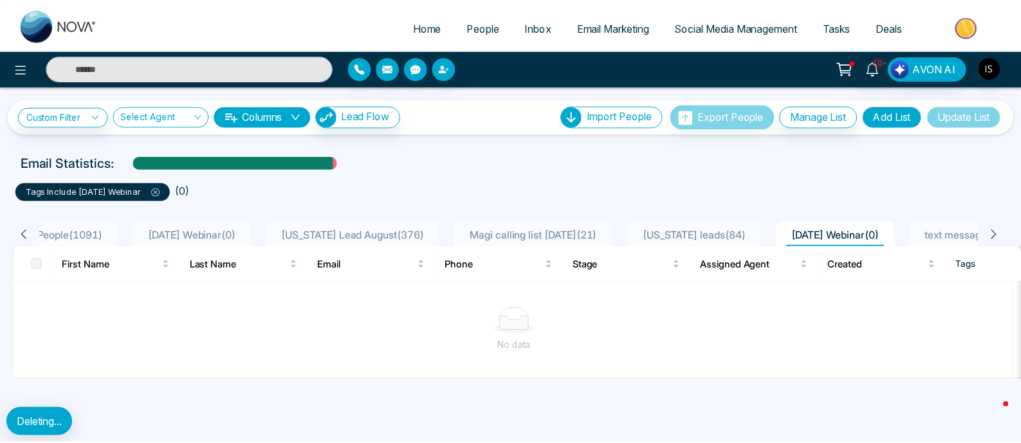
scroll to position [0, 64]
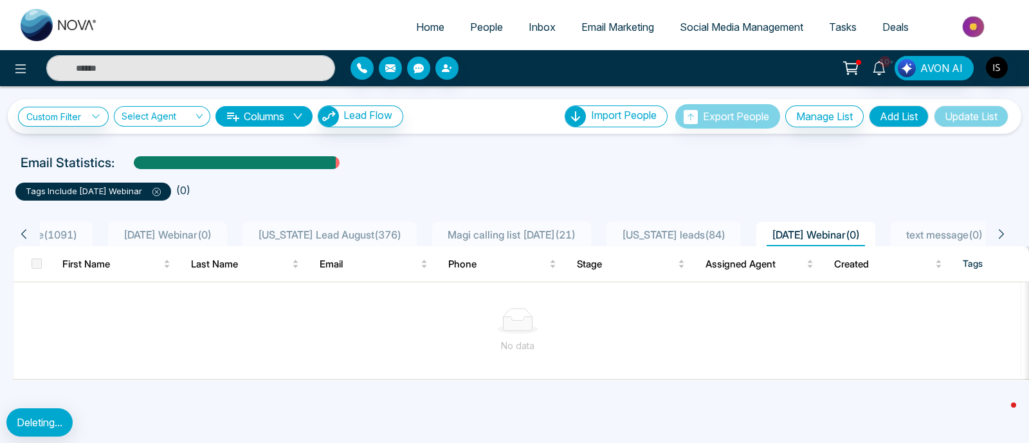
click at [161, 191] on icon at bounding box center [156, 192] width 8 height 8
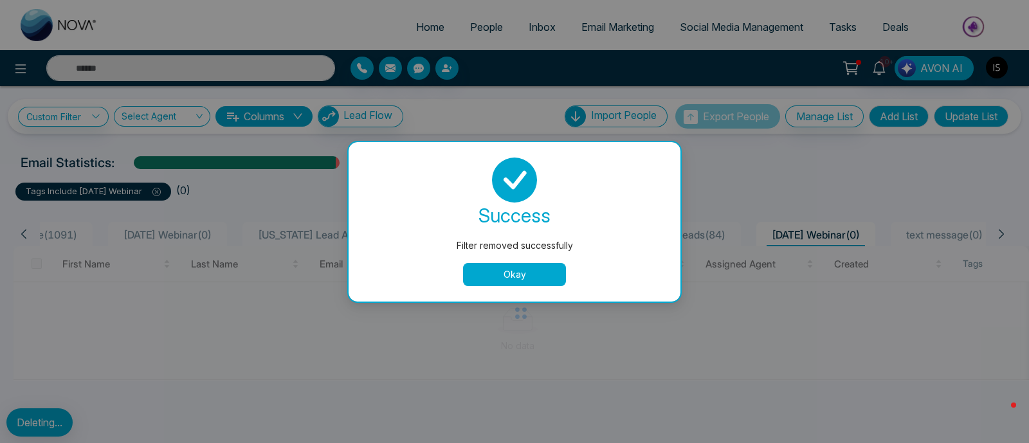
click at [486, 275] on button "Okay" at bounding box center [514, 274] width 103 height 23
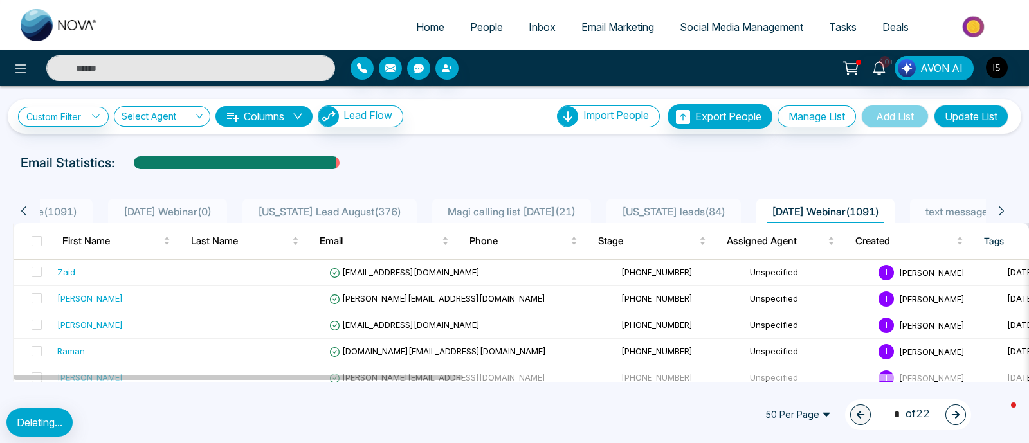
click at [264, 66] on input "text" at bounding box center [190, 68] width 289 height 26
paste input "**********"
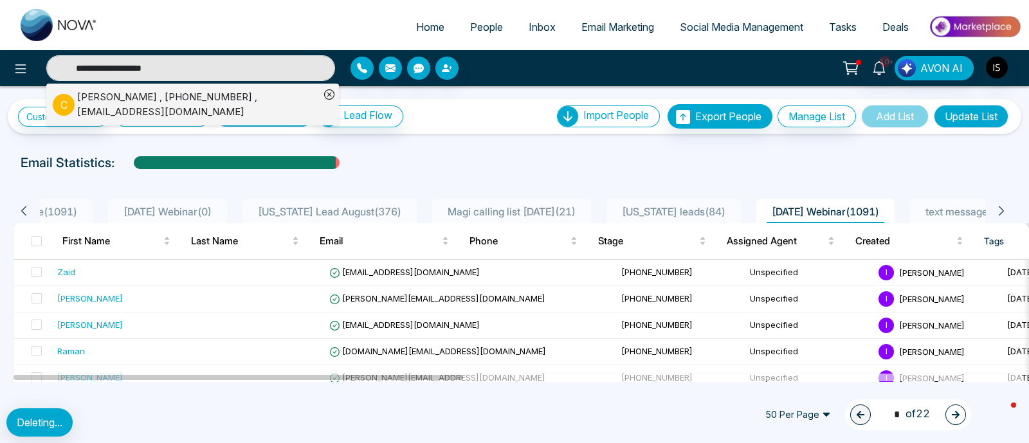
type input "**********"
drag, startPoint x: 225, startPoint y: 97, endPoint x: 231, endPoint y: 98, distance: 6.6
click at [226, 98] on div "[PERSON_NAME] , [PHONE_NUMBER] , [EMAIL_ADDRESS][DOMAIN_NAME]" at bounding box center [198, 104] width 242 height 29
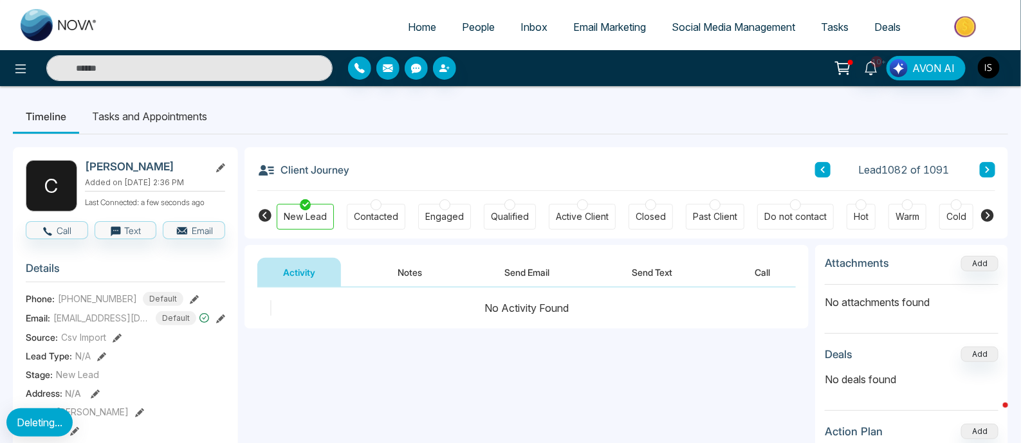
click at [482, 30] on span "People" at bounding box center [478, 27] width 33 height 13
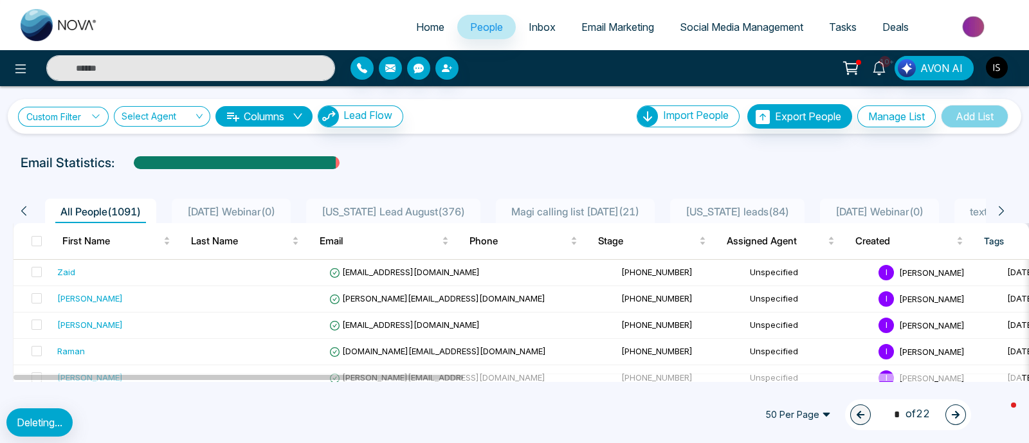
click at [71, 111] on link "Custom Filter" at bounding box center [63, 117] width 91 height 20
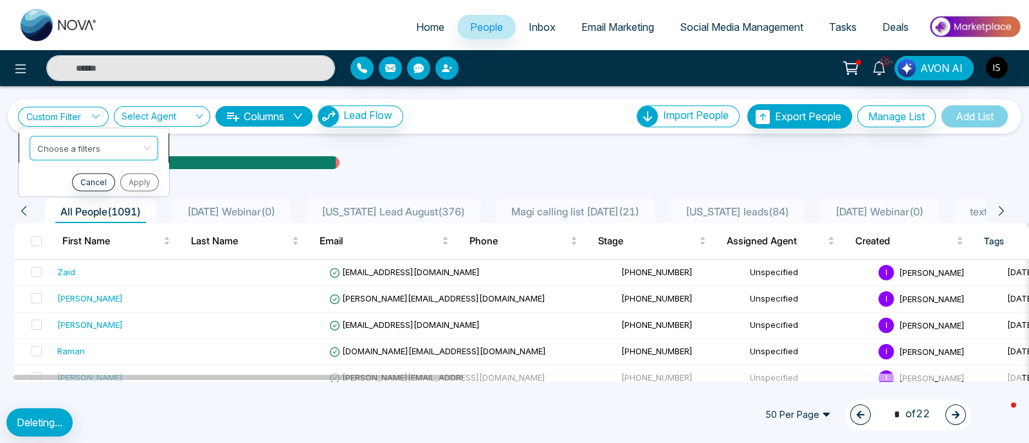
click at [75, 156] on span at bounding box center [89, 147] width 104 height 23
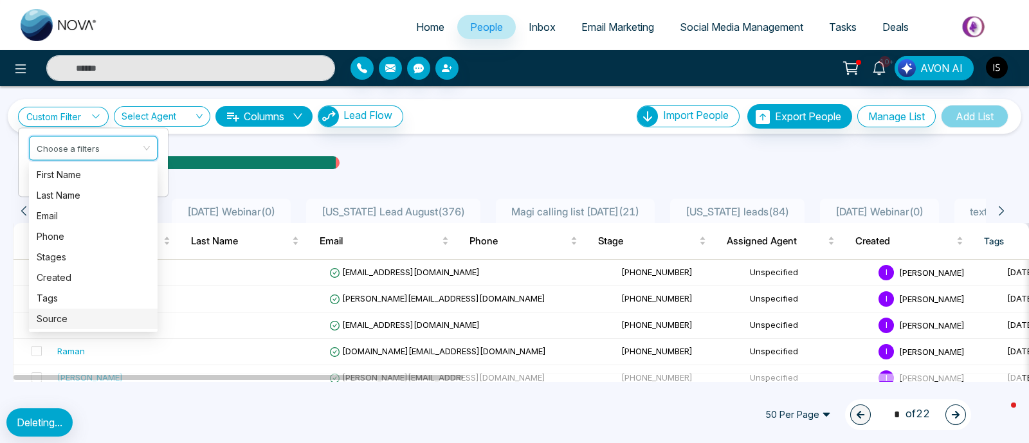
click at [66, 320] on div "Source" at bounding box center [93, 319] width 113 height 14
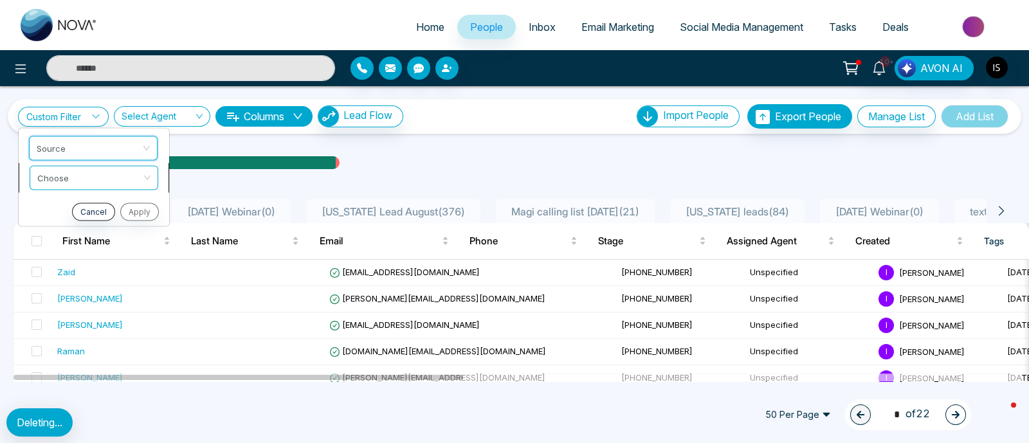
click at [86, 181] on input "search" at bounding box center [89, 175] width 104 height 19
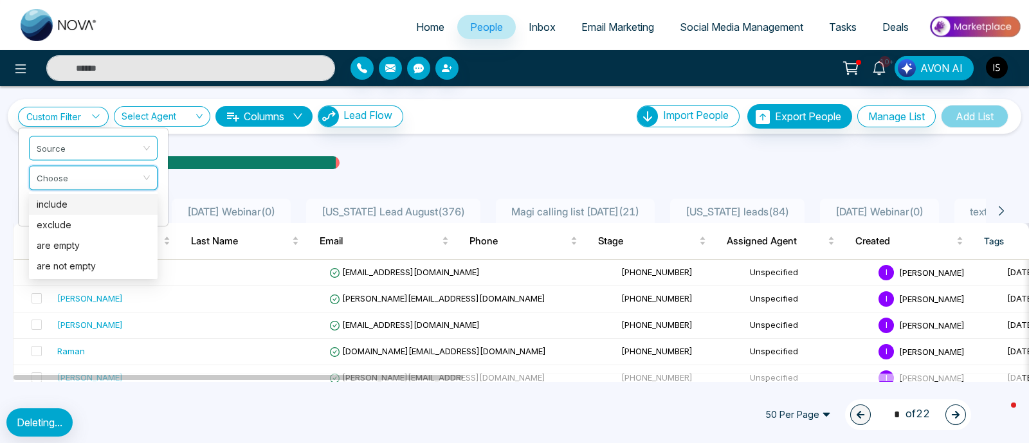
click at [87, 203] on div "include" at bounding box center [93, 204] width 113 height 14
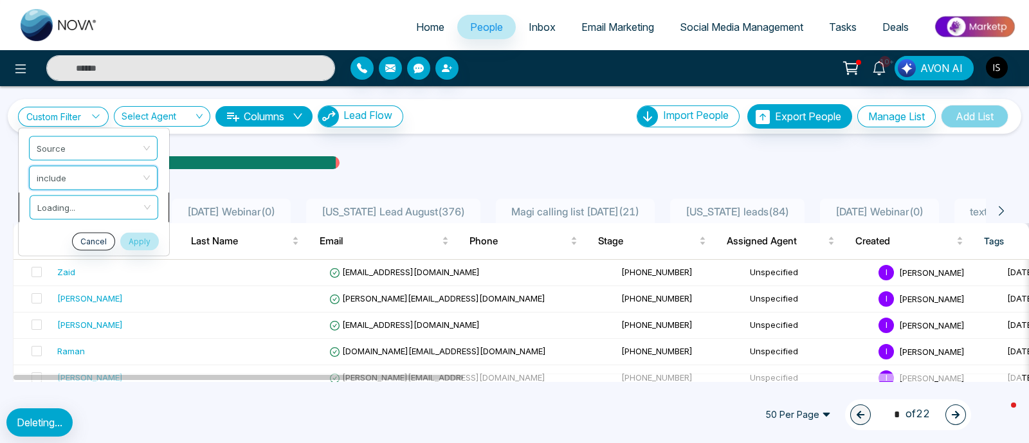
click at [85, 203] on input "search" at bounding box center [89, 204] width 104 height 19
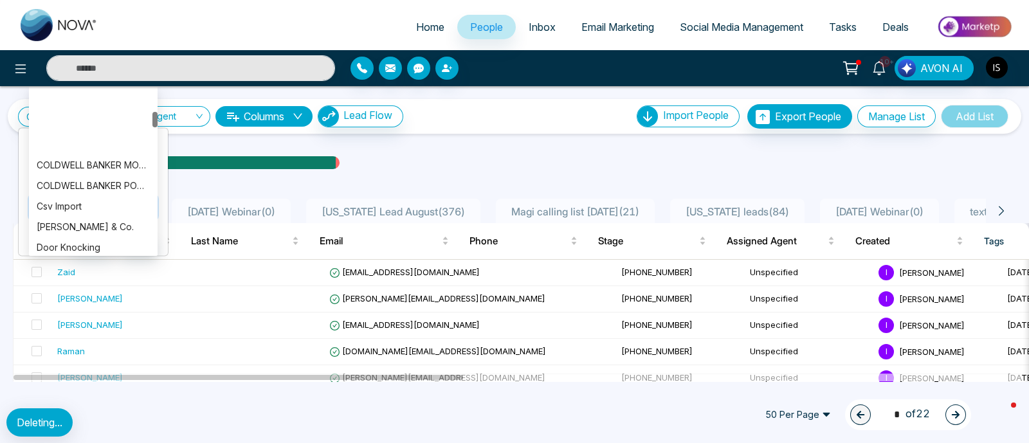
scroll to position [241, 0]
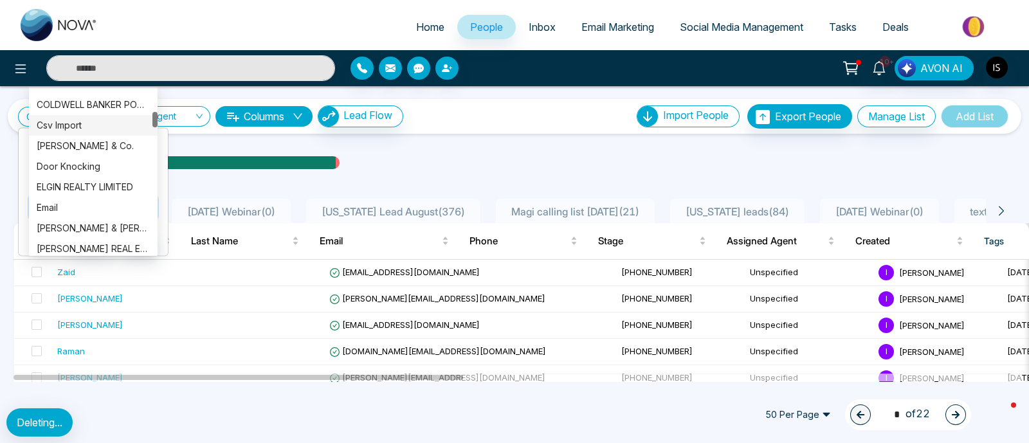
click at [104, 126] on div "Csv Import" at bounding box center [93, 125] width 113 height 14
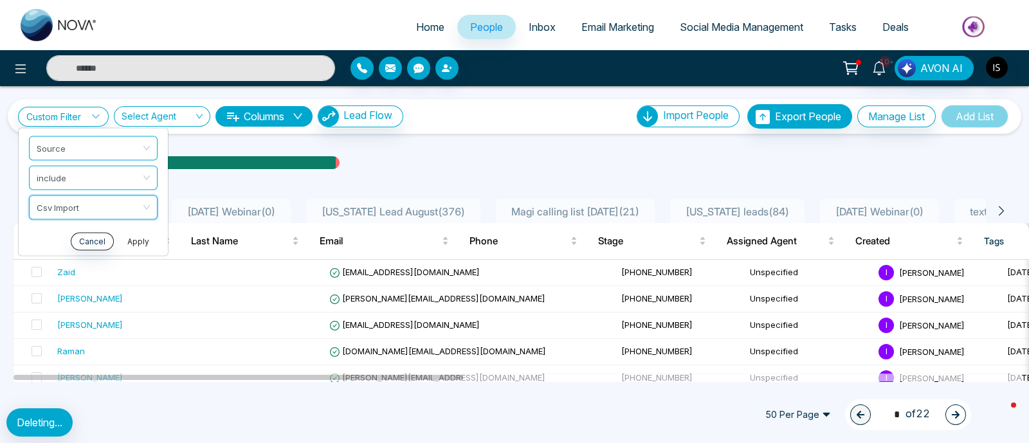
click at [141, 240] on button "Apply" at bounding box center [138, 241] width 39 height 18
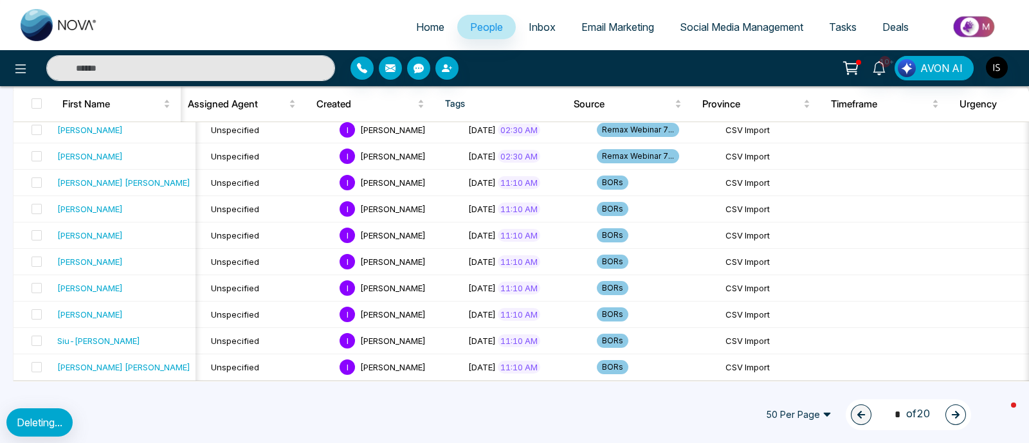
scroll to position [0, 0]
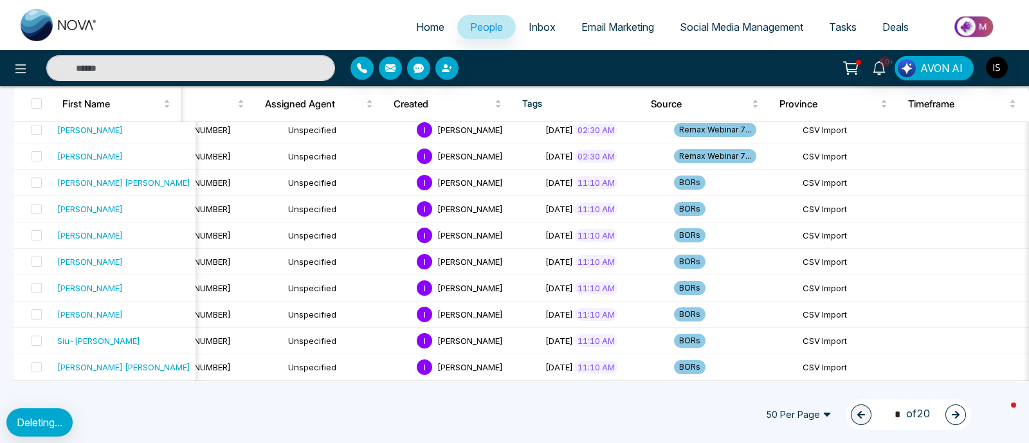
drag, startPoint x: 388, startPoint y: 376, endPoint x: 595, endPoint y: 380, distance: 207.1
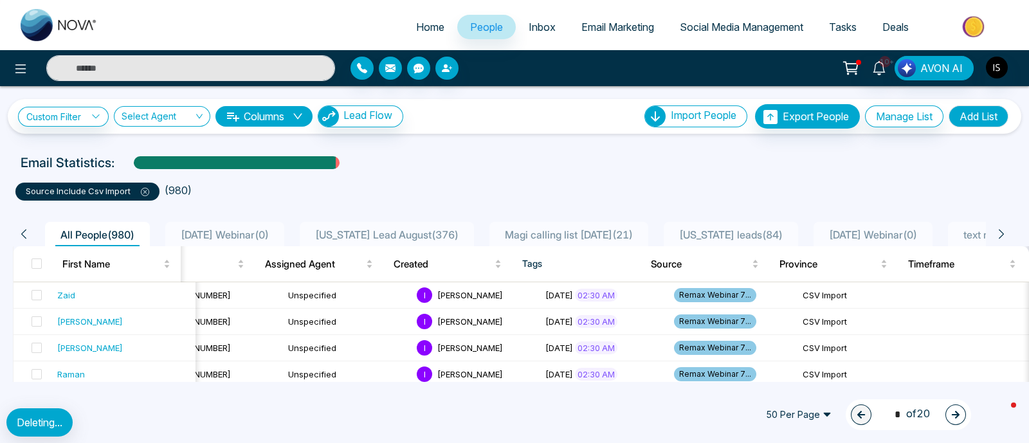
click at [64, 28] on img at bounding box center [59, 25] width 77 height 32
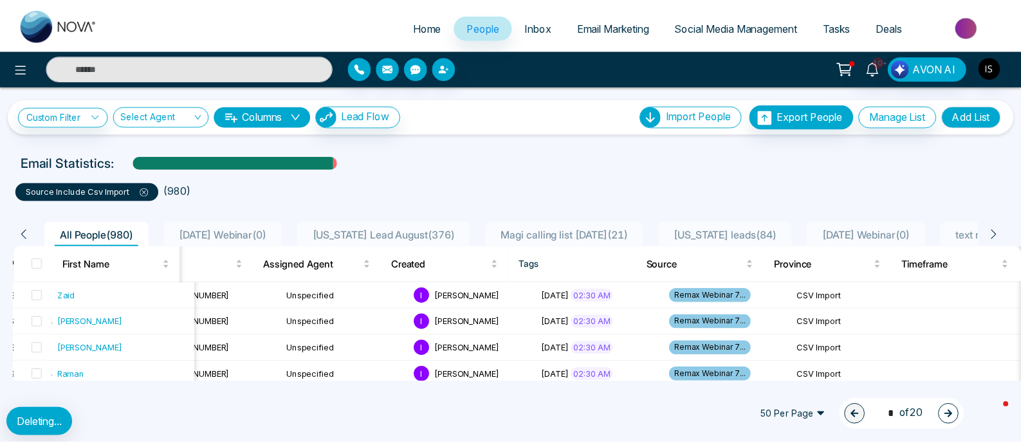
select select "*"
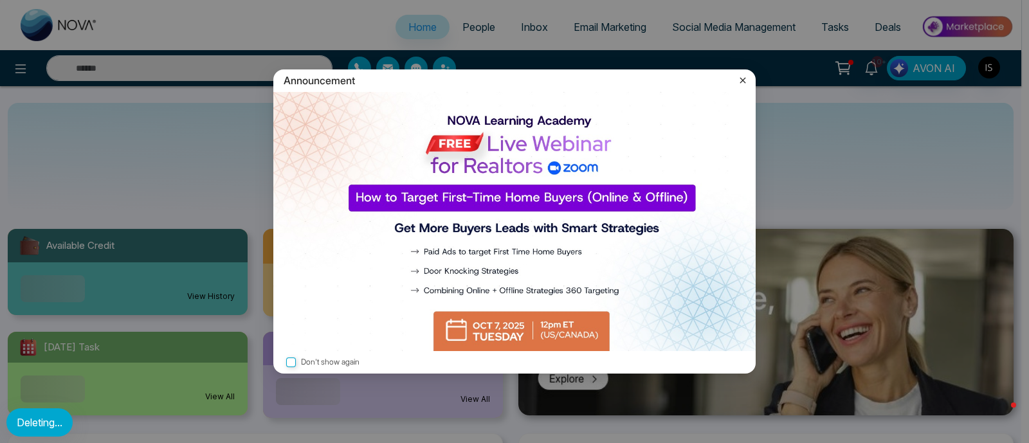
click at [744, 81] on icon at bounding box center [742, 80] width 13 height 13
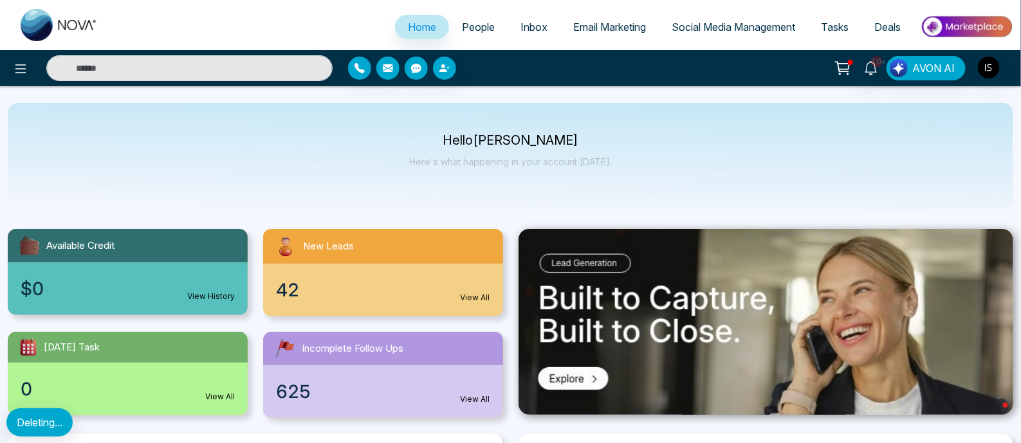
click at [464, 31] on span "People" at bounding box center [478, 27] width 33 height 13
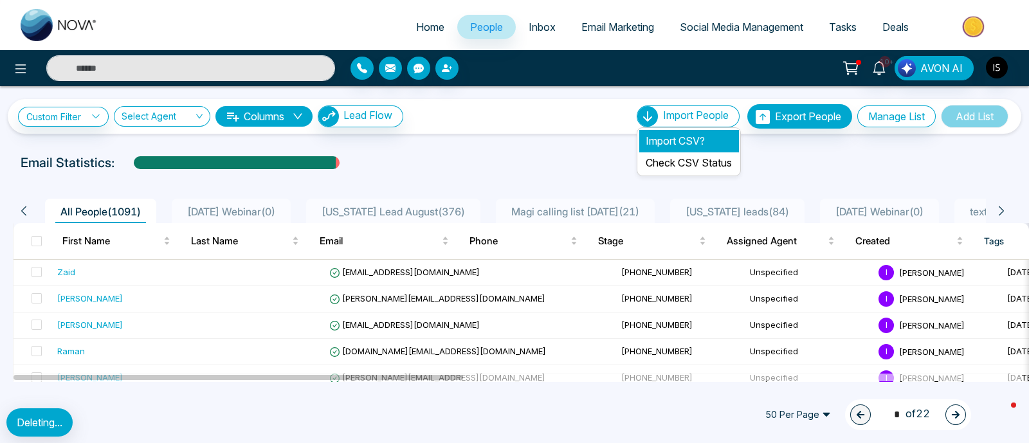
click at [663, 145] on li "Import CSV?" at bounding box center [688, 141] width 99 height 22
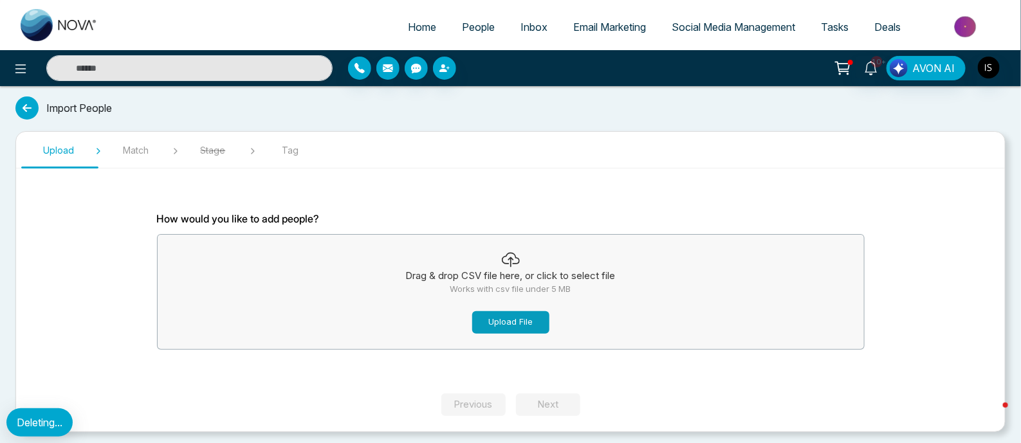
click at [489, 320] on button "Upload File" at bounding box center [510, 322] width 77 height 23
click at [484, 328] on button "Upload File" at bounding box center [510, 322] width 77 height 23
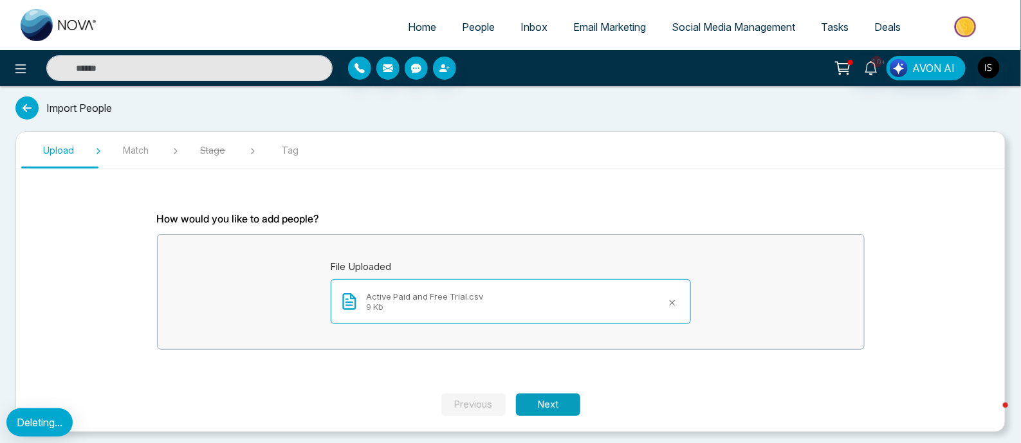
click at [553, 410] on button "Next" at bounding box center [548, 405] width 64 height 23
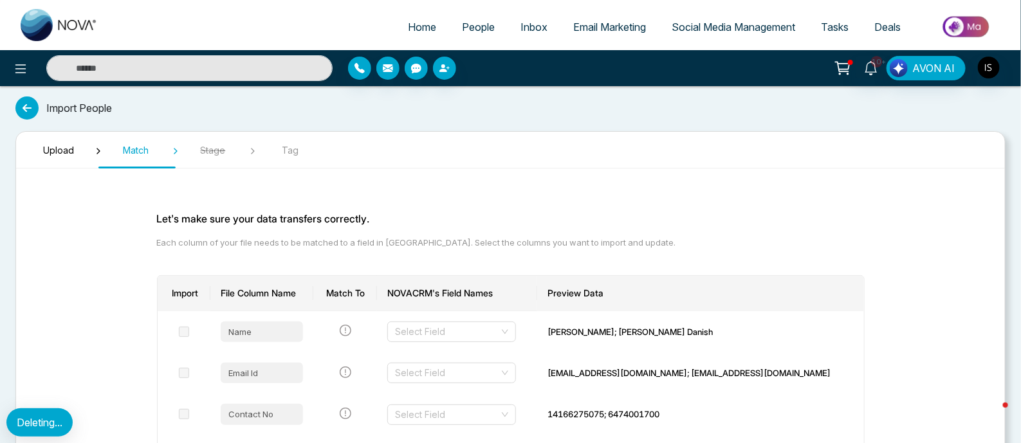
scroll to position [80, 0]
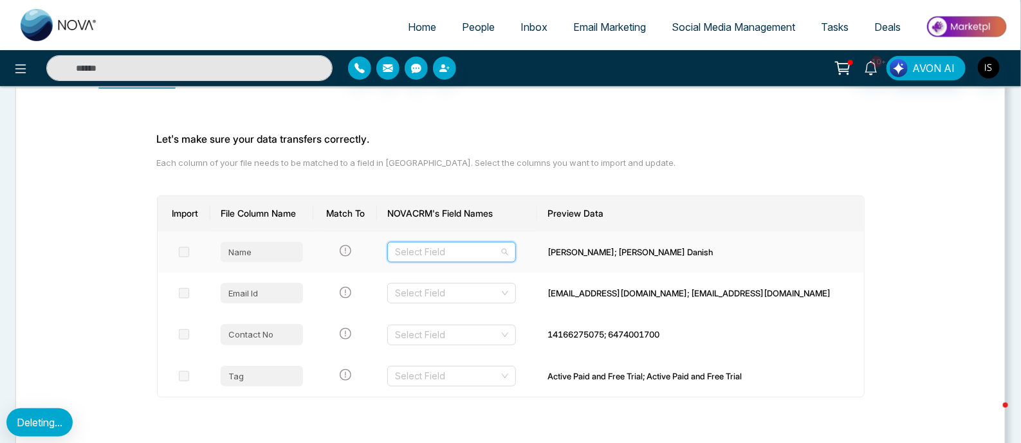
click at [499, 249] on input "search" at bounding box center [447, 251] width 104 height 19
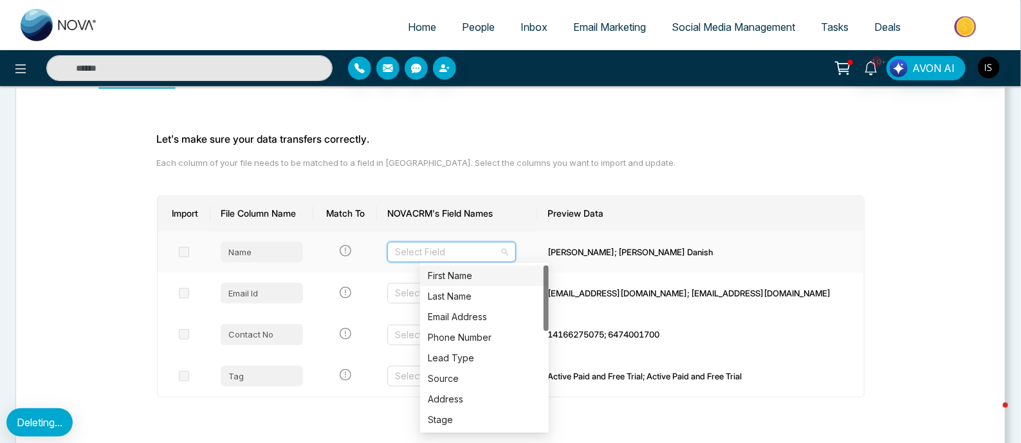
click at [494, 271] on div "First Name" at bounding box center [484, 276] width 113 height 14
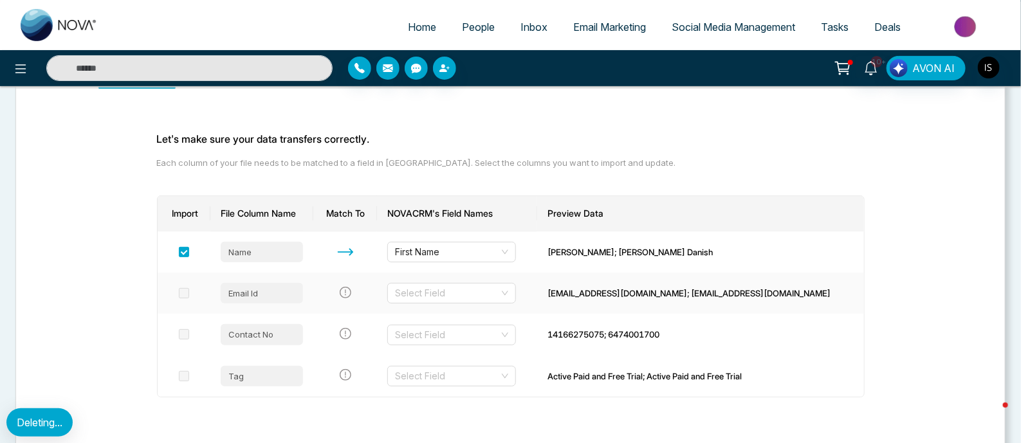
click at [493, 281] on td "Select Field" at bounding box center [457, 293] width 160 height 41
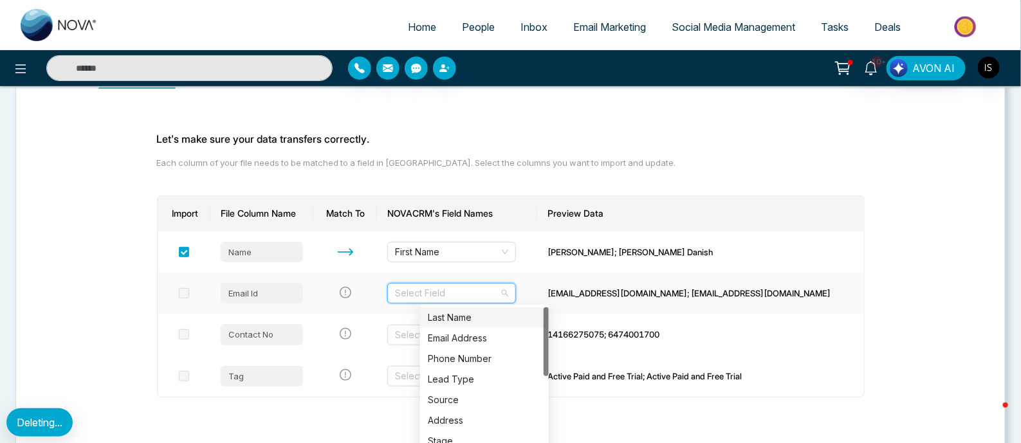
click at [491, 293] on input "search" at bounding box center [447, 293] width 104 height 19
click at [476, 313] on div "Last Name" at bounding box center [484, 318] width 113 height 14
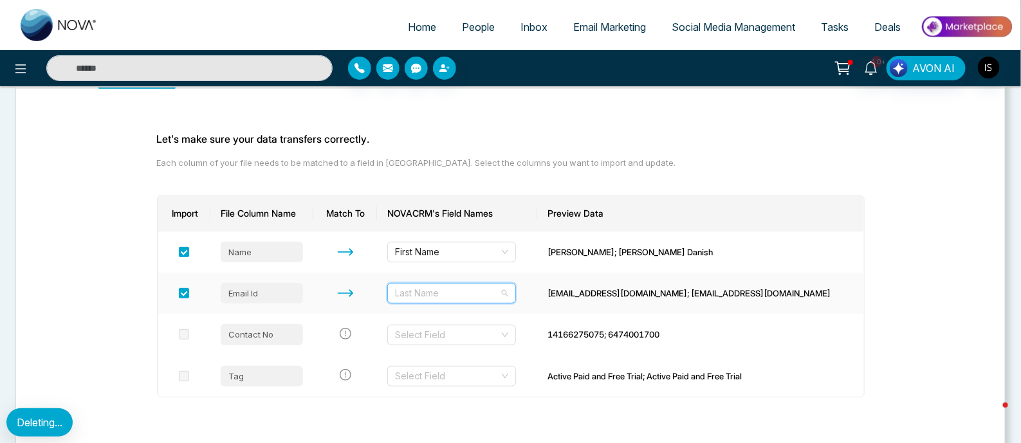
click at [480, 293] on span "Last Name" at bounding box center [451, 293] width 113 height 19
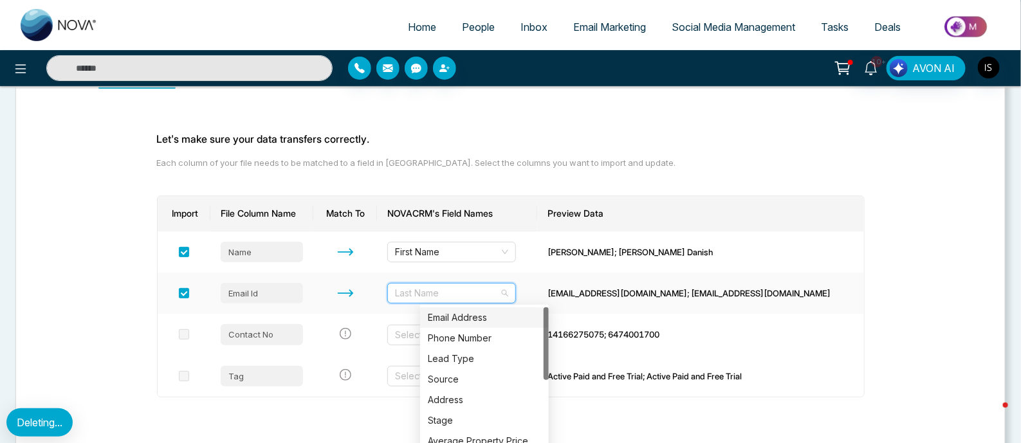
click at [478, 309] on div "Email Address" at bounding box center [484, 317] width 129 height 21
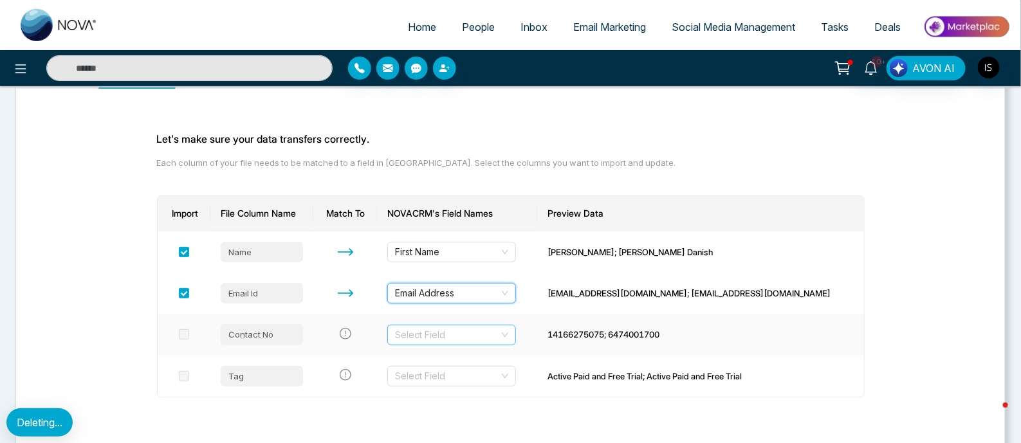
click at [478, 331] on input "search" at bounding box center [447, 334] width 104 height 19
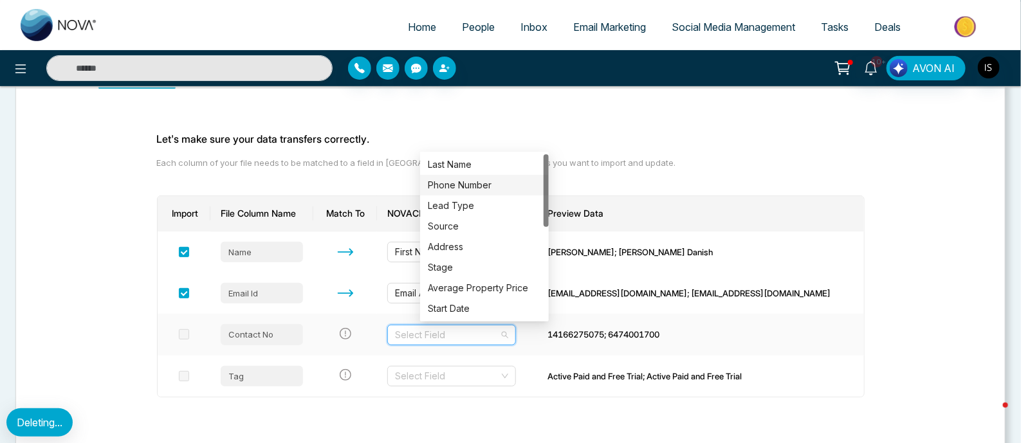
click at [482, 185] on div "Phone Number" at bounding box center [484, 185] width 113 height 14
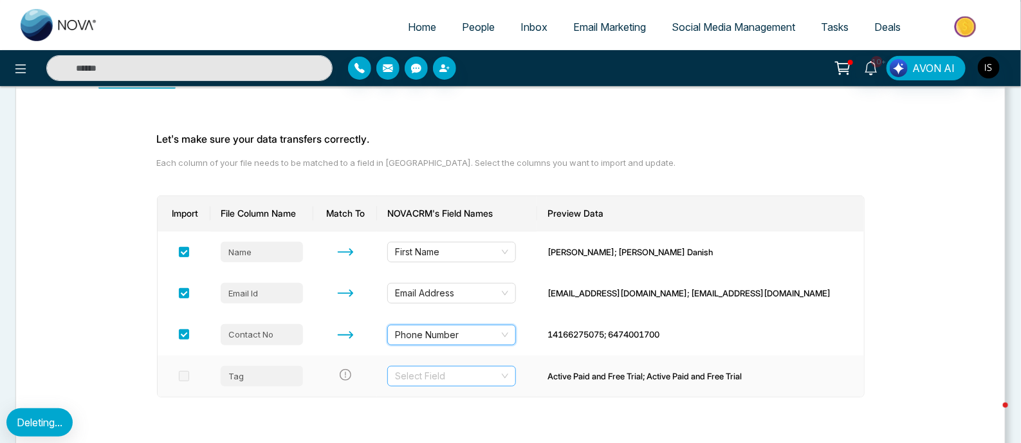
click at [469, 370] on input "search" at bounding box center [447, 376] width 104 height 19
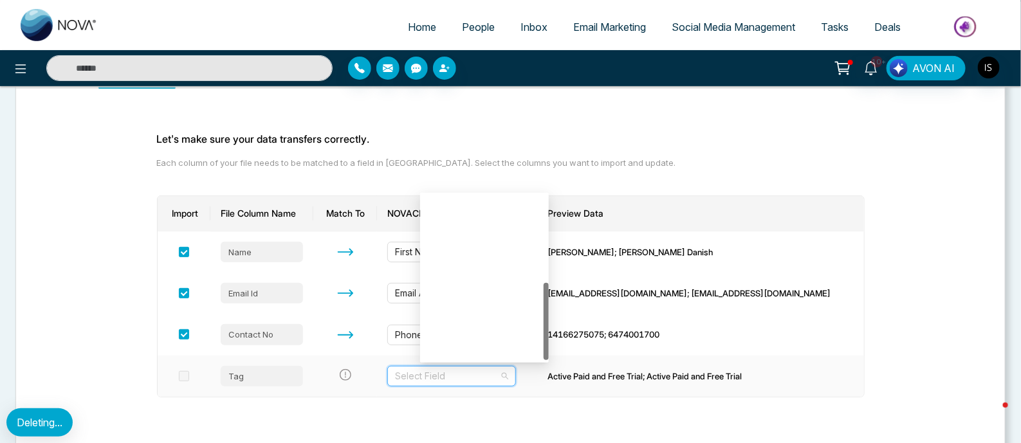
scroll to position [185, 0]
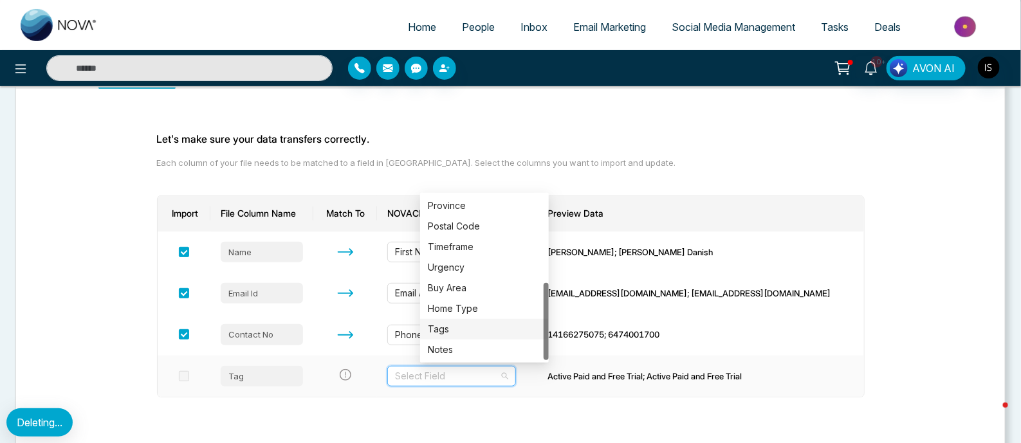
click at [458, 325] on div "Tags" at bounding box center [484, 329] width 113 height 14
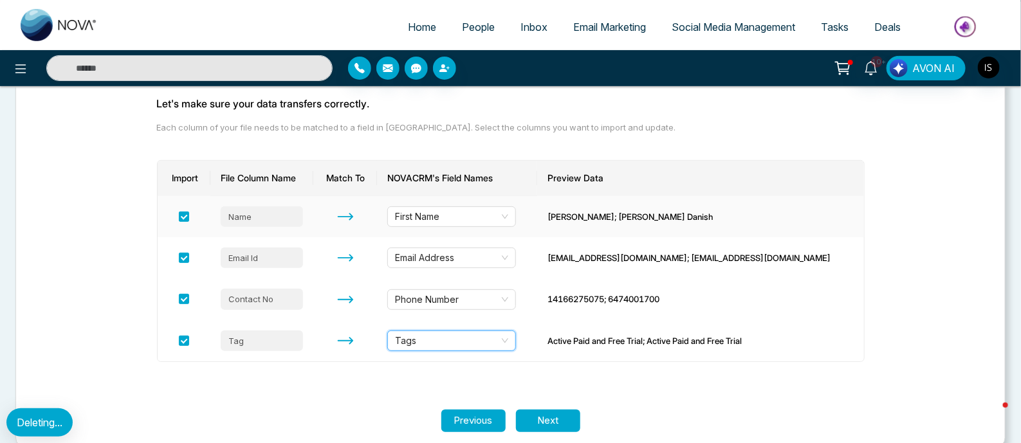
scroll to position [134, 0]
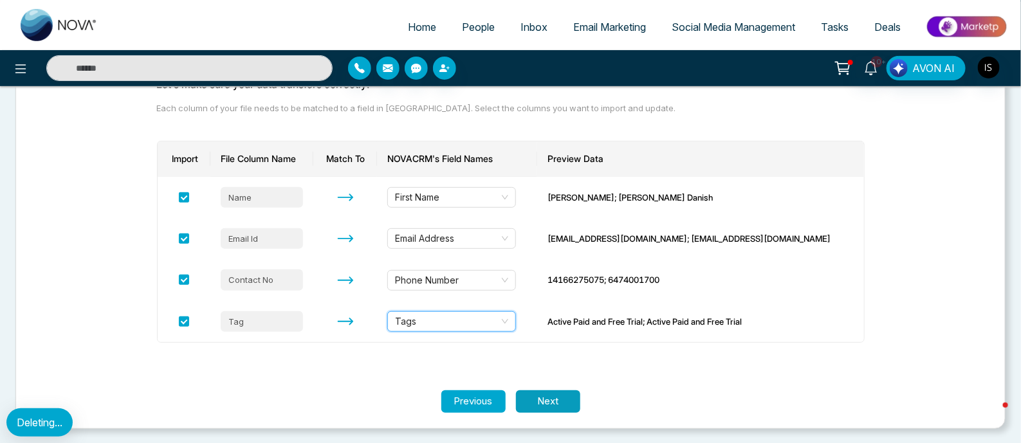
click at [572, 392] on button "Next" at bounding box center [548, 401] width 64 height 23
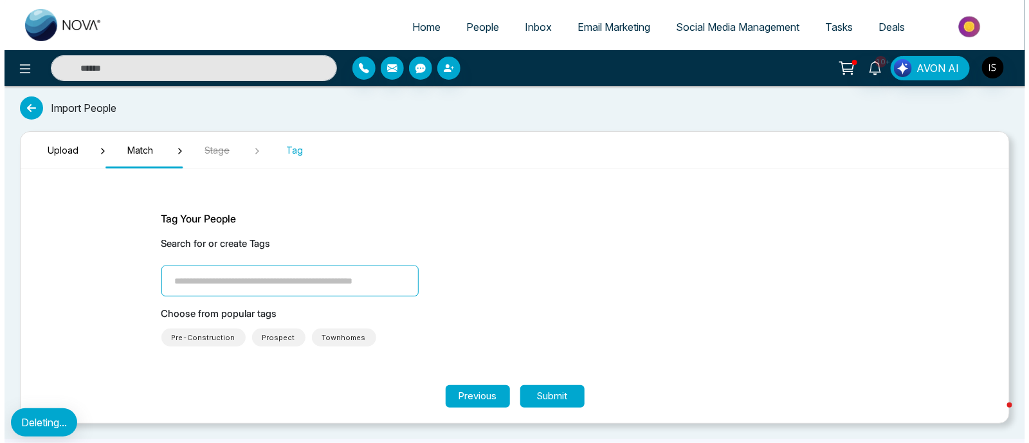
scroll to position [0, 0]
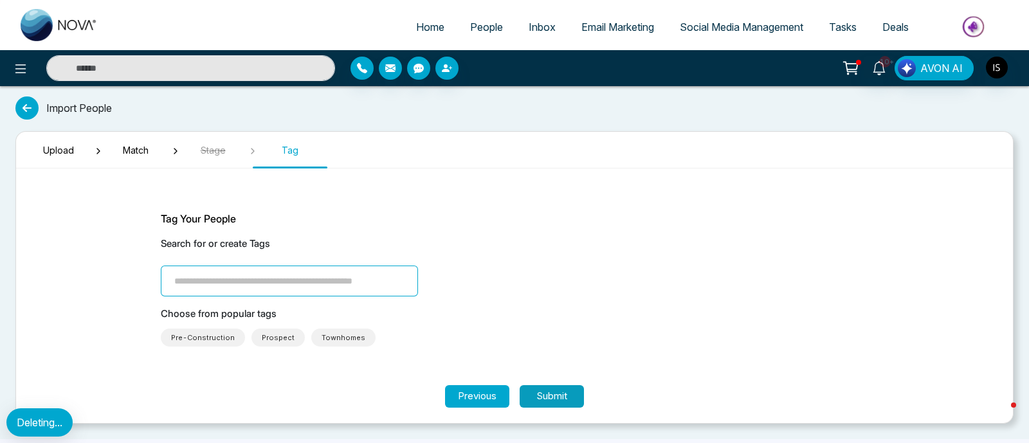
click at [553, 385] on button "Submit" at bounding box center [552, 396] width 64 height 23
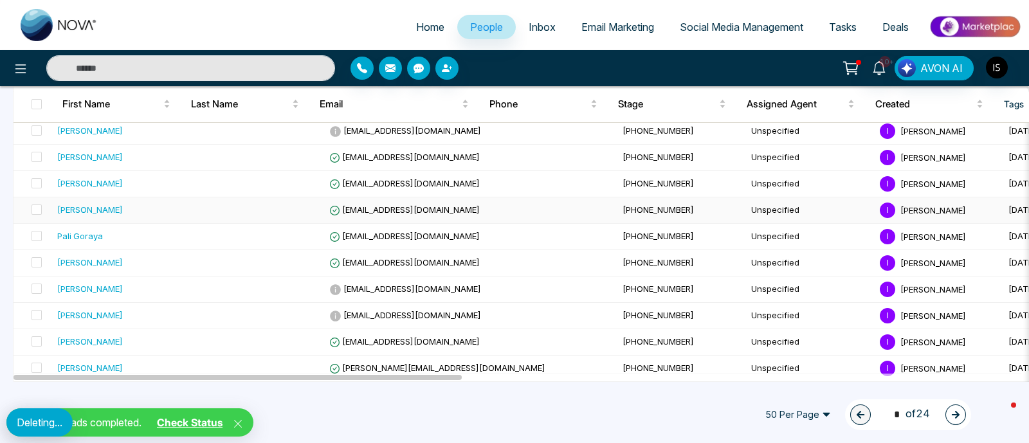
scroll to position [723, 0]
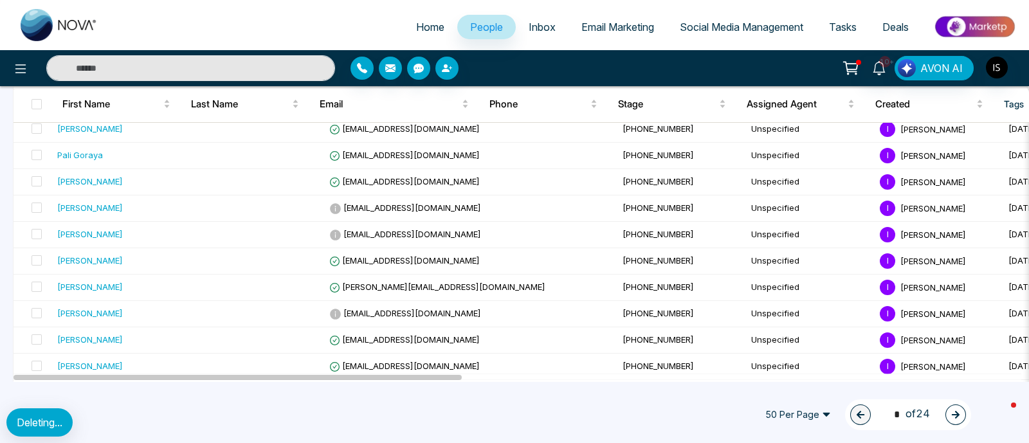
click at [478, 37] on link "People" at bounding box center [486, 27] width 59 height 24
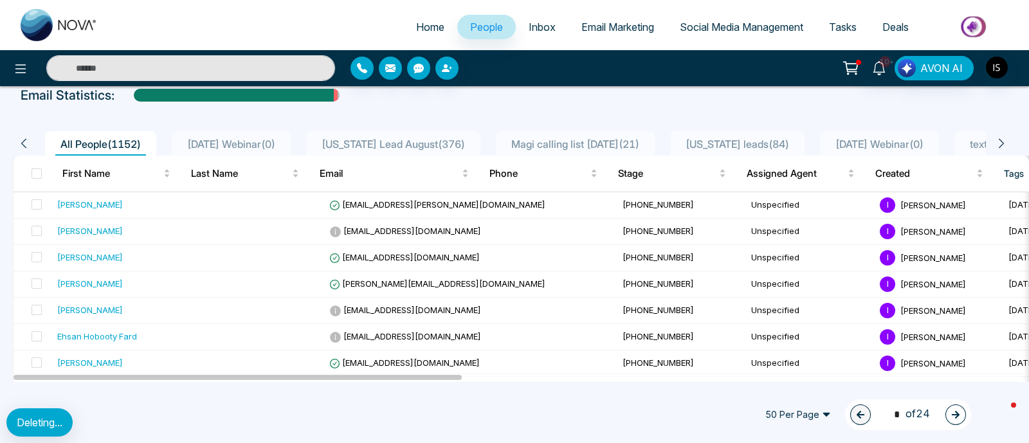
scroll to position [0, 0]
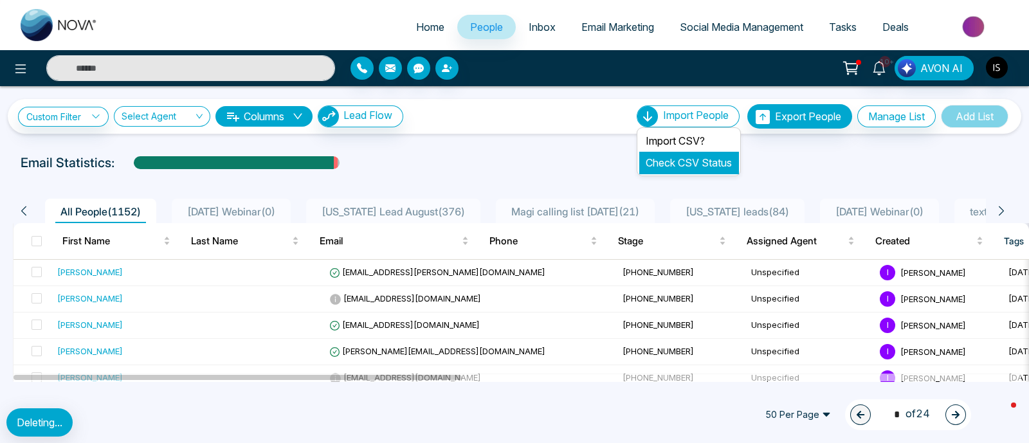
click at [671, 160] on link "Check CSV Status" at bounding box center [689, 162] width 86 height 13
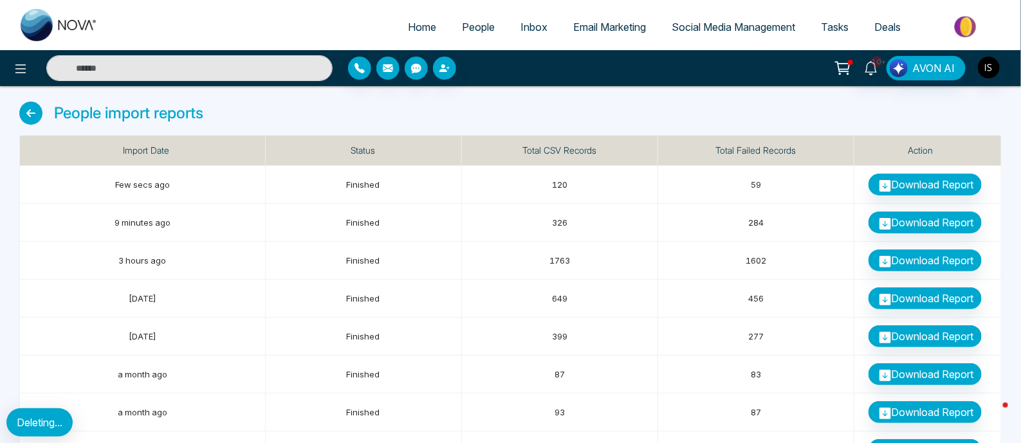
click at [472, 28] on span "People" at bounding box center [478, 27] width 33 height 13
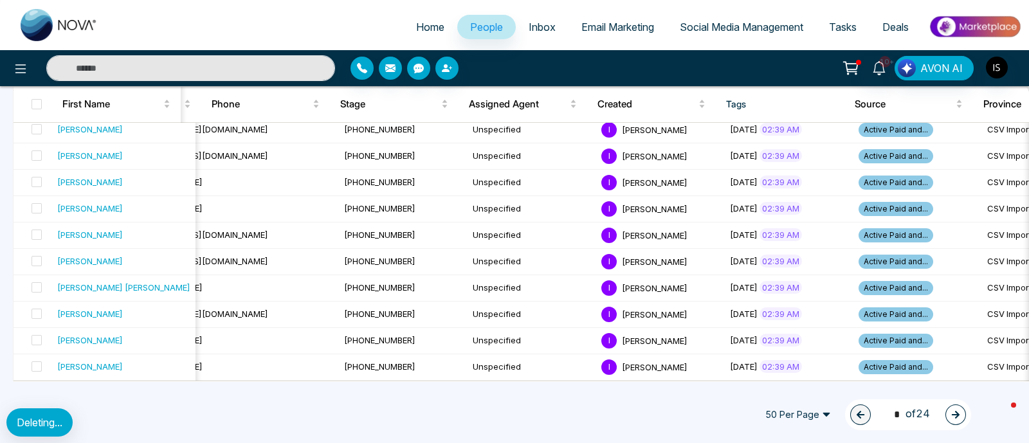
scroll to position [0, 299]
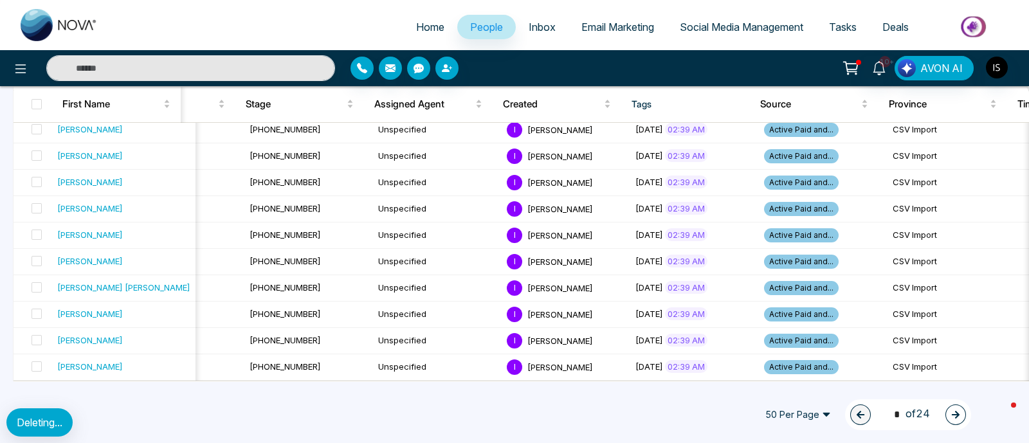
drag, startPoint x: 446, startPoint y: 379, endPoint x: 611, endPoint y: 386, distance: 165.4
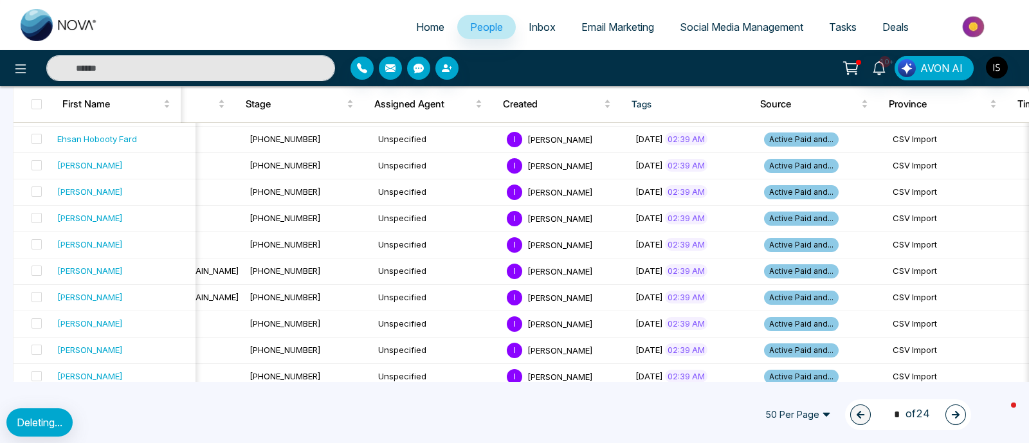
scroll to position [0, 0]
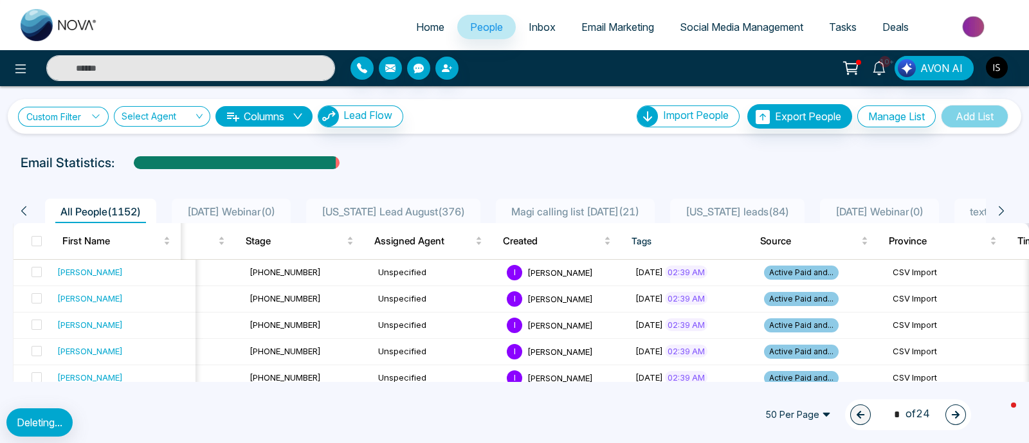
click at [49, 111] on link "Custom Filter" at bounding box center [63, 117] width 91 height 20
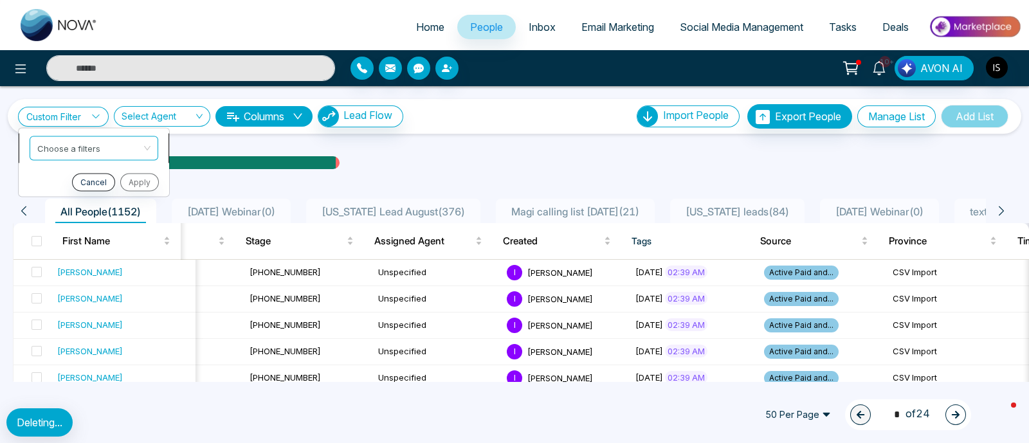
click at [62, 155] on input "search" at bounding box center [89, 145] width 104 height 19
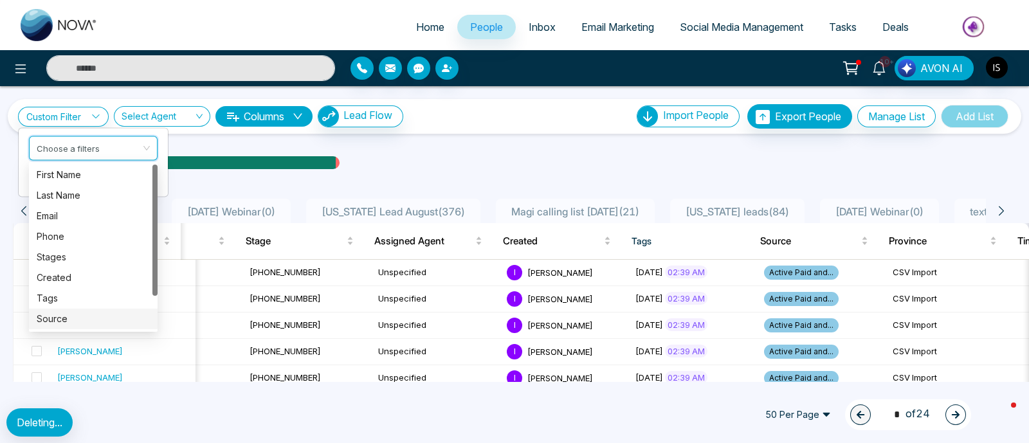
click at [64, 323] on div "Source" at bounding box center [93, 319] width 113 height 14
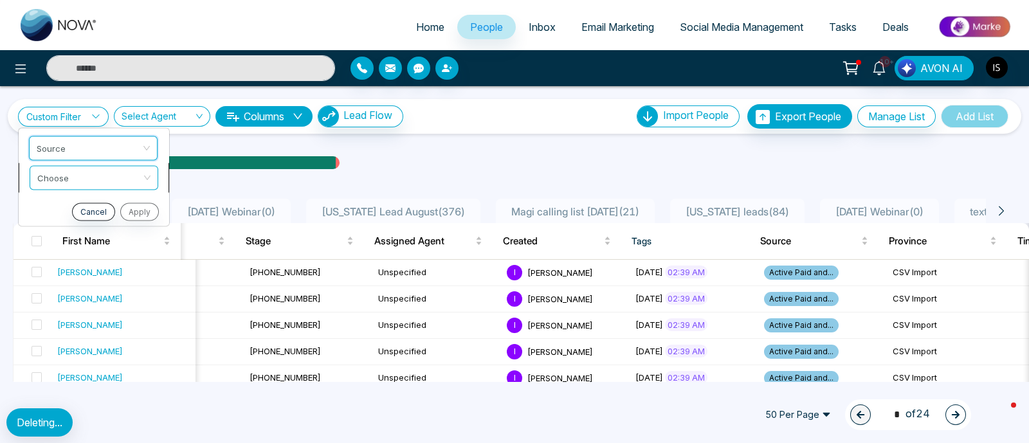
click at [100, 183] on input "search" at bounding box center [89, 175] width 104 height 19
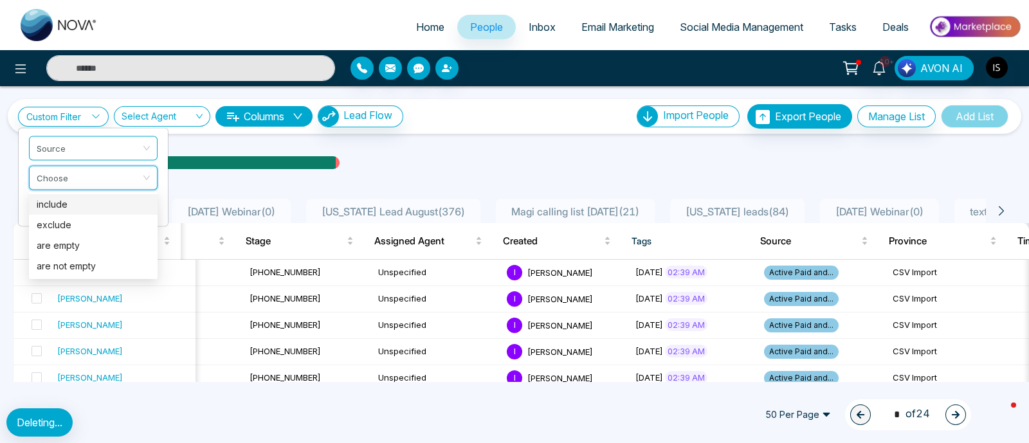
click at [89, 203] on div "include" at bounding box center [93, 204] width 113 height 14
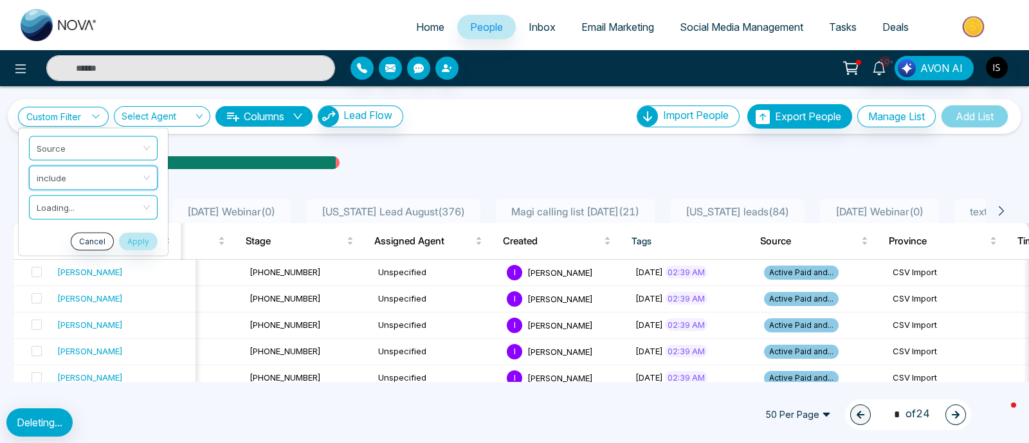
click at [80, 202] on input "search" at bounding box center [89, 204] width 104 height 19
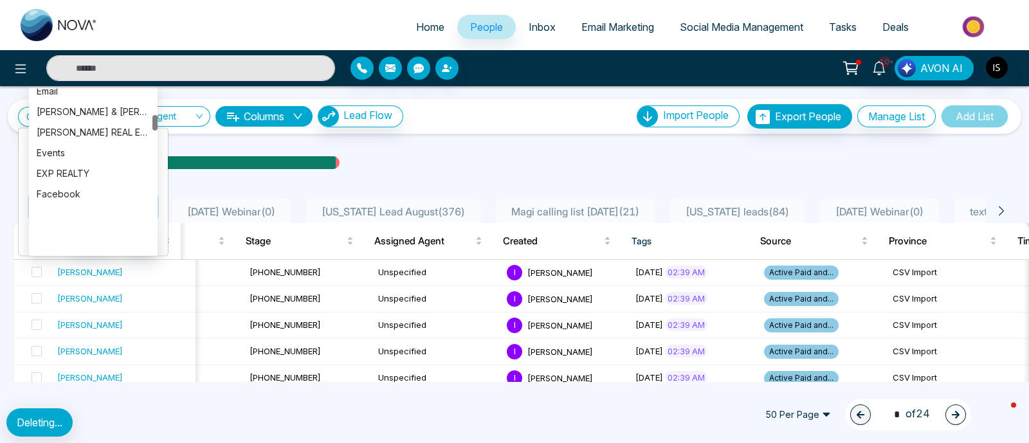
scroll to position [197, 0]
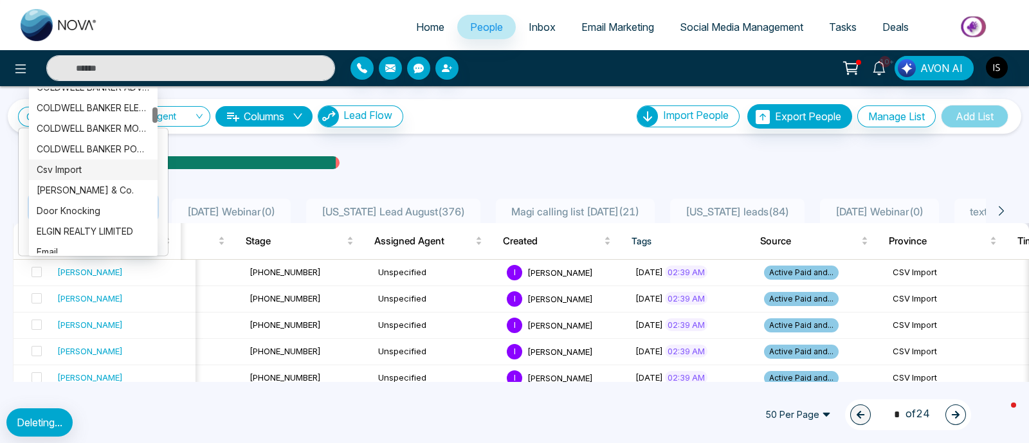
click at [96, 163] on div "Csv Import" at bounding box center [93, 170] width 113 height 14
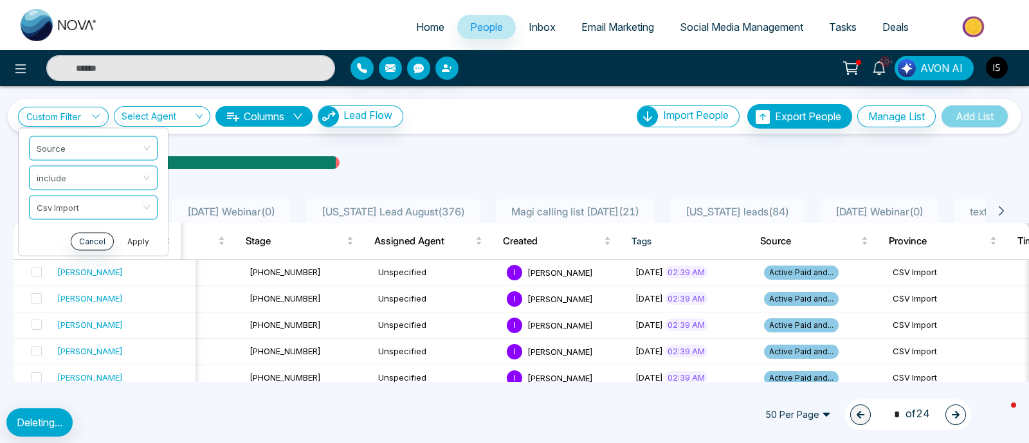
click at [136, 236] on button "Apply" at bounding box center [138, 241] width 39 height 18
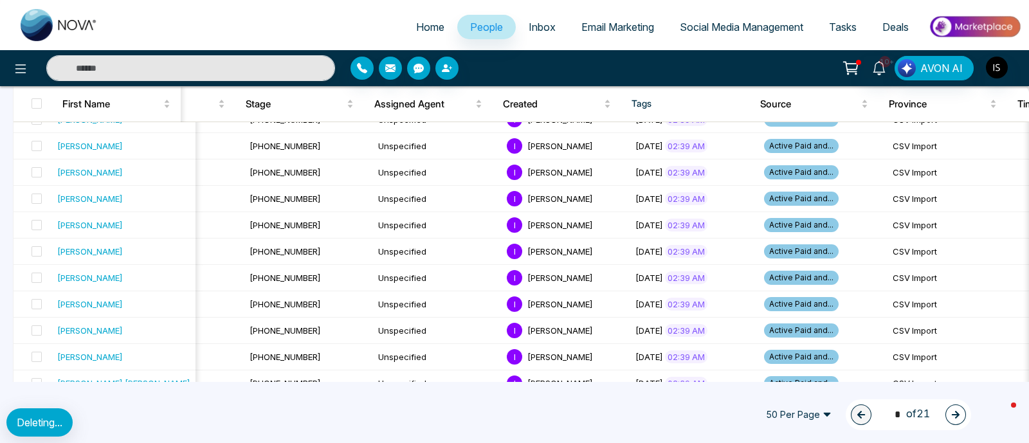
scroll to position [1221, 0]
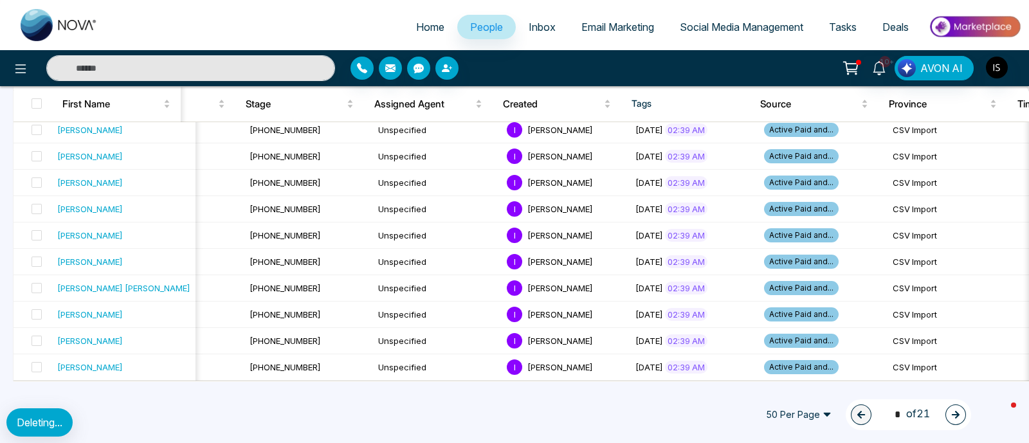
click at [810, 413] on span "50 Per Page" at bounding box center [799, 414] width 84 height 21
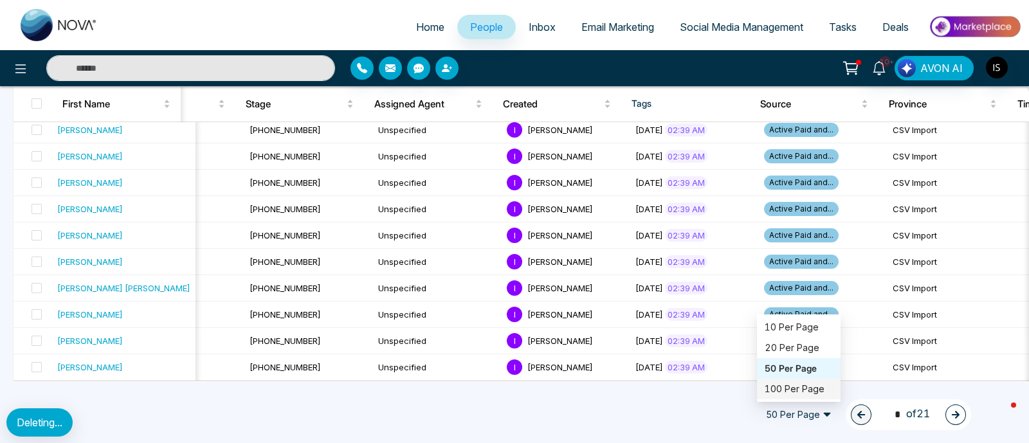
click at [804, 393] on div "100 Per Page" at bounding box center [799, 389] width 68 height 14
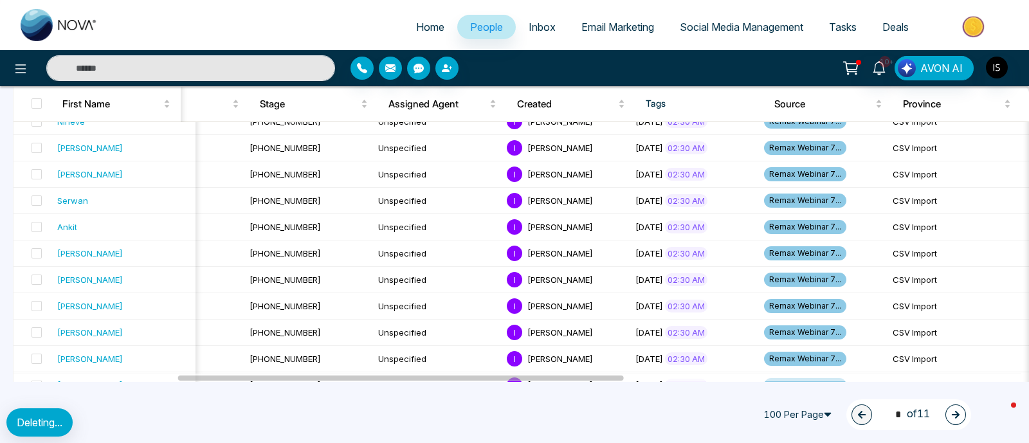
scroll to position [2533, 0]
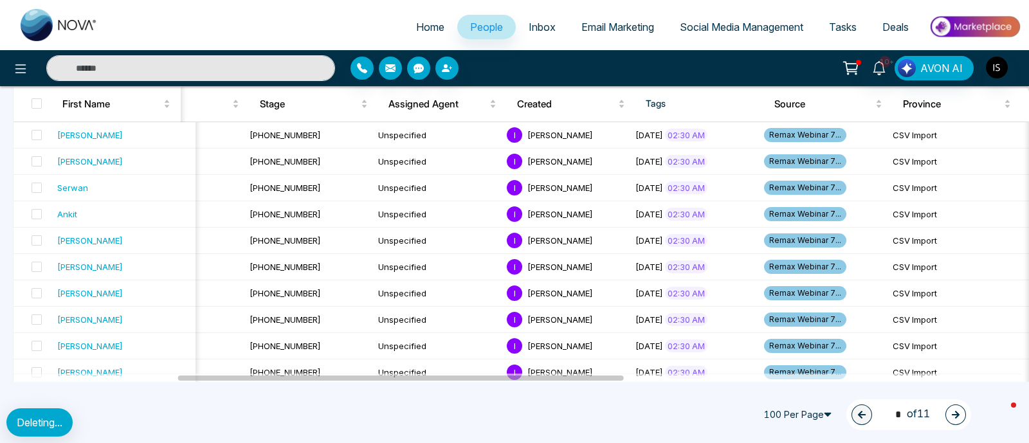
click at [957, 413] on icon "button" at bounding box center [956, 415] width 8 height 8
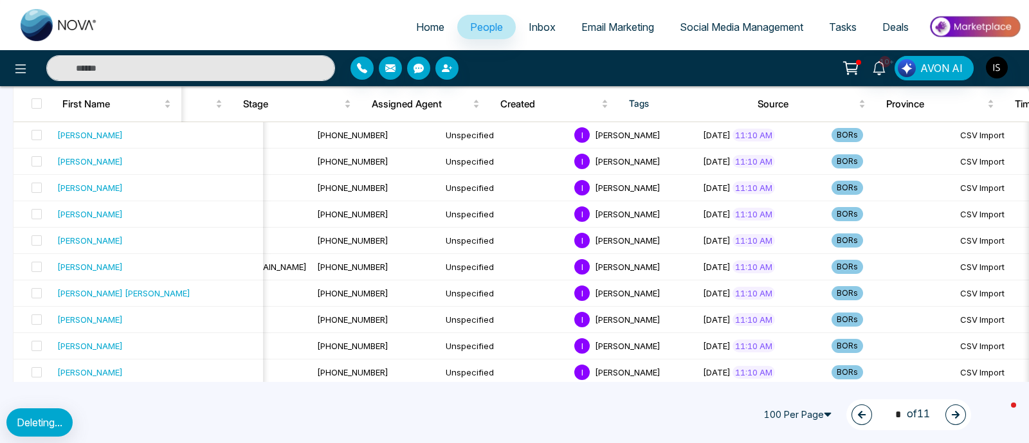
click at [949, 415] on button "button" at bounding box center [955, 414] width 21 height 21
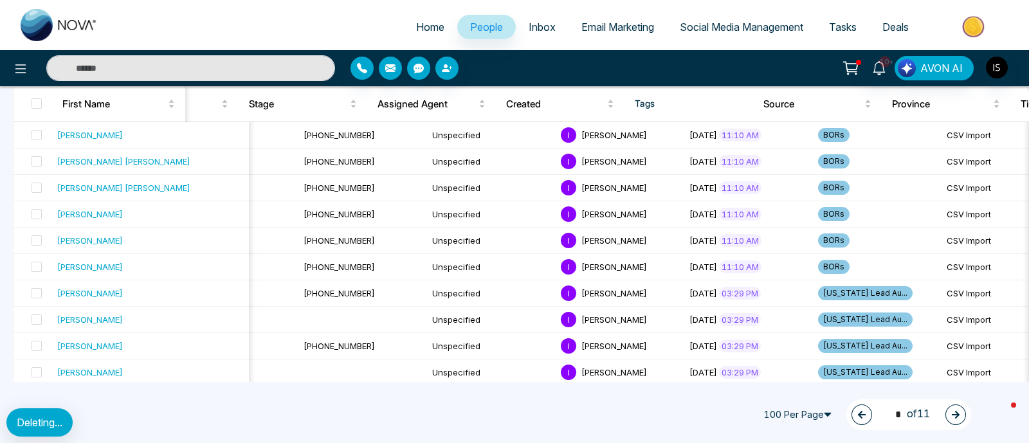
click at [949, 419] on button "button" at bounding box center [955, 414] width 21 height 21
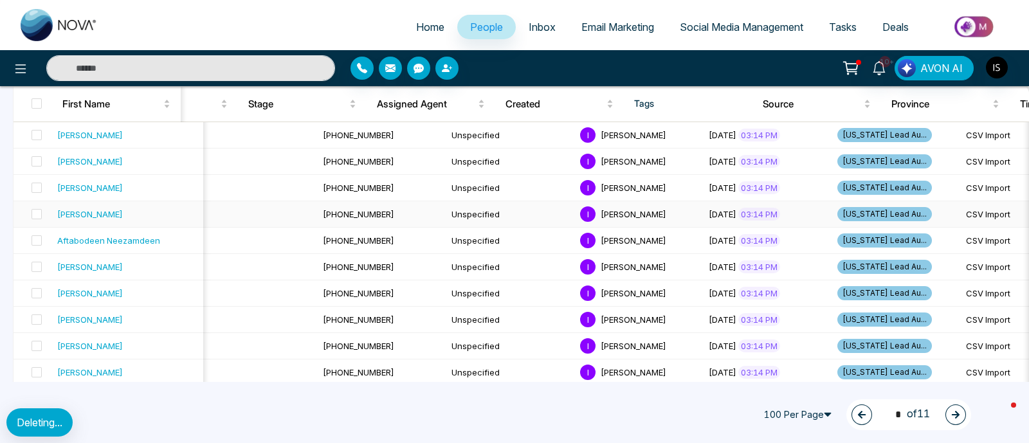
scroll to position [2131, 0]
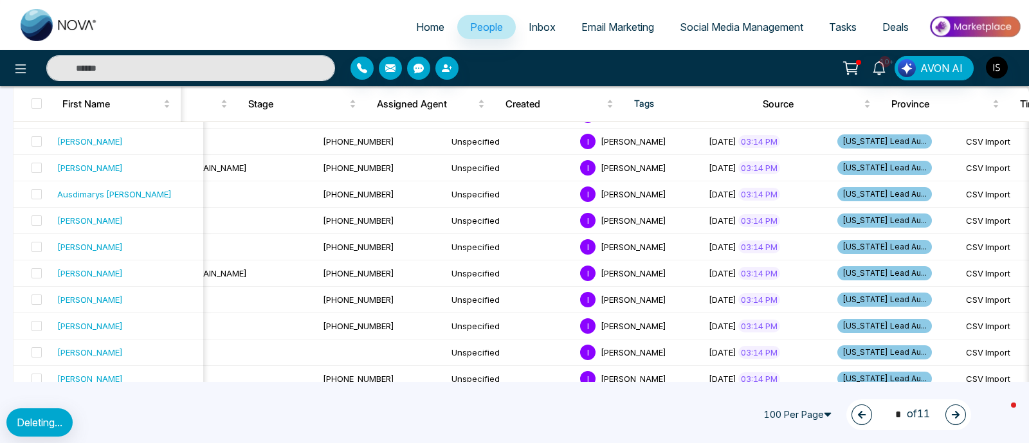
click at [470, 33] on span "People" at bounding box center [486, 27] width 33 height 13
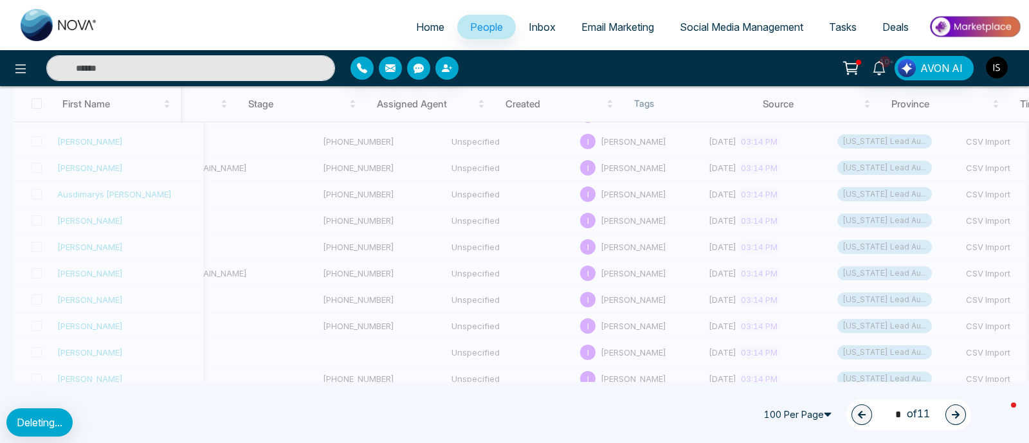
type input "*"
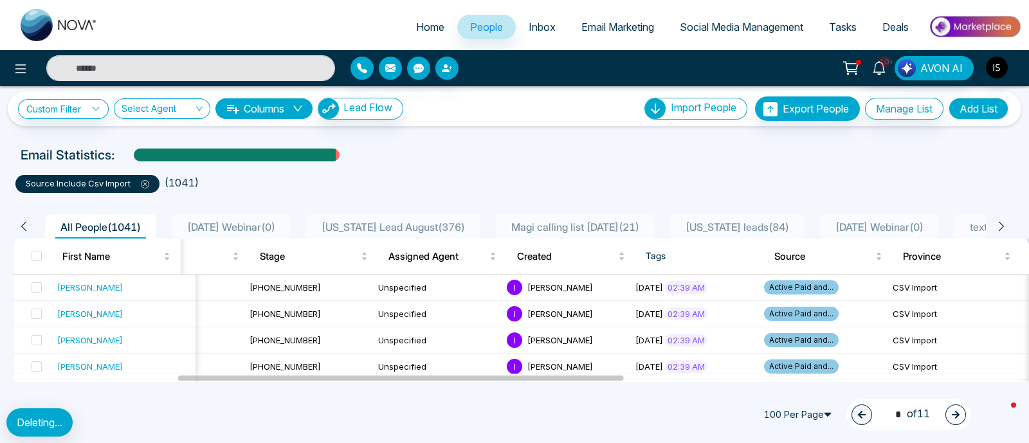
scroll to position [0, 0]
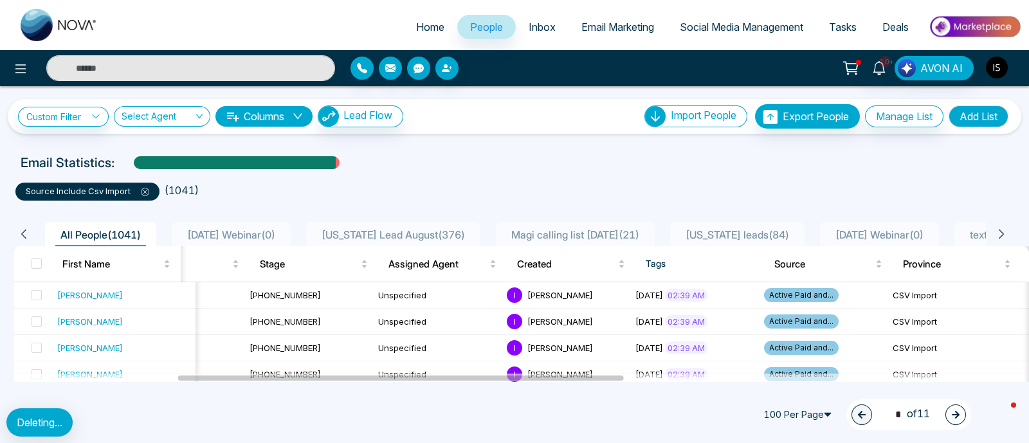
click at [997, 67] on img "button" at bounding box center [997, 68] width 22 height 22
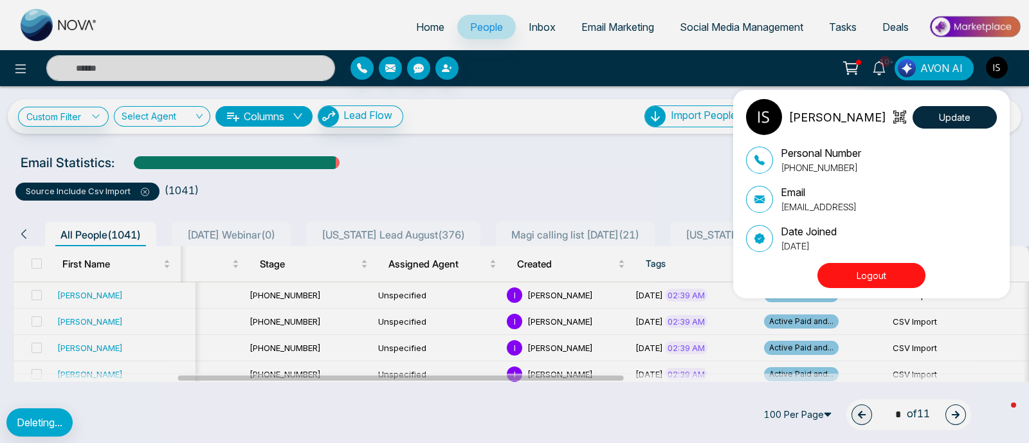
click at [862, 281] on button "Logout" at bounding box center [871, 275] width 108 height 25
